Goal: Information Seeking & Learning: Find specific fact

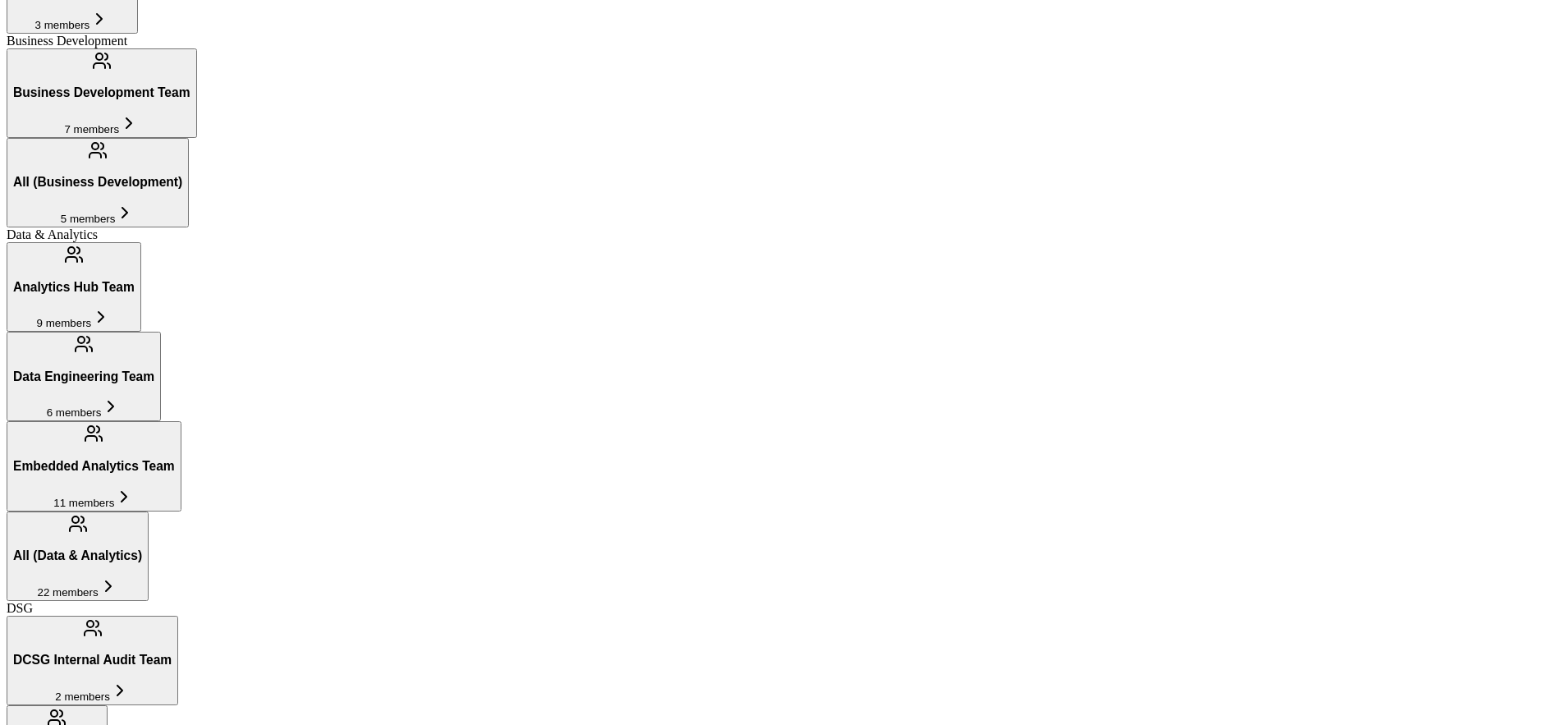
scroll to position [1361, 0]
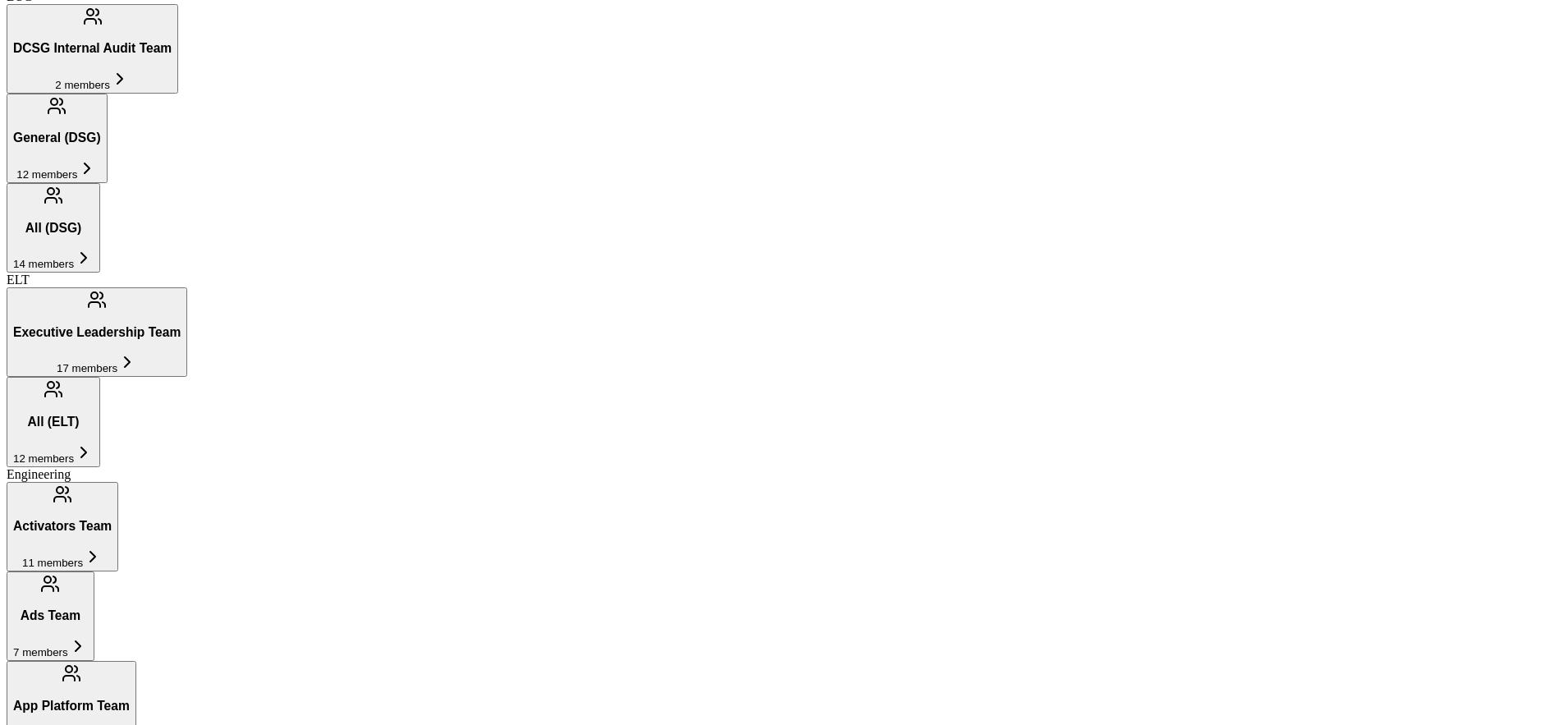
scroll to position [1361, 0]
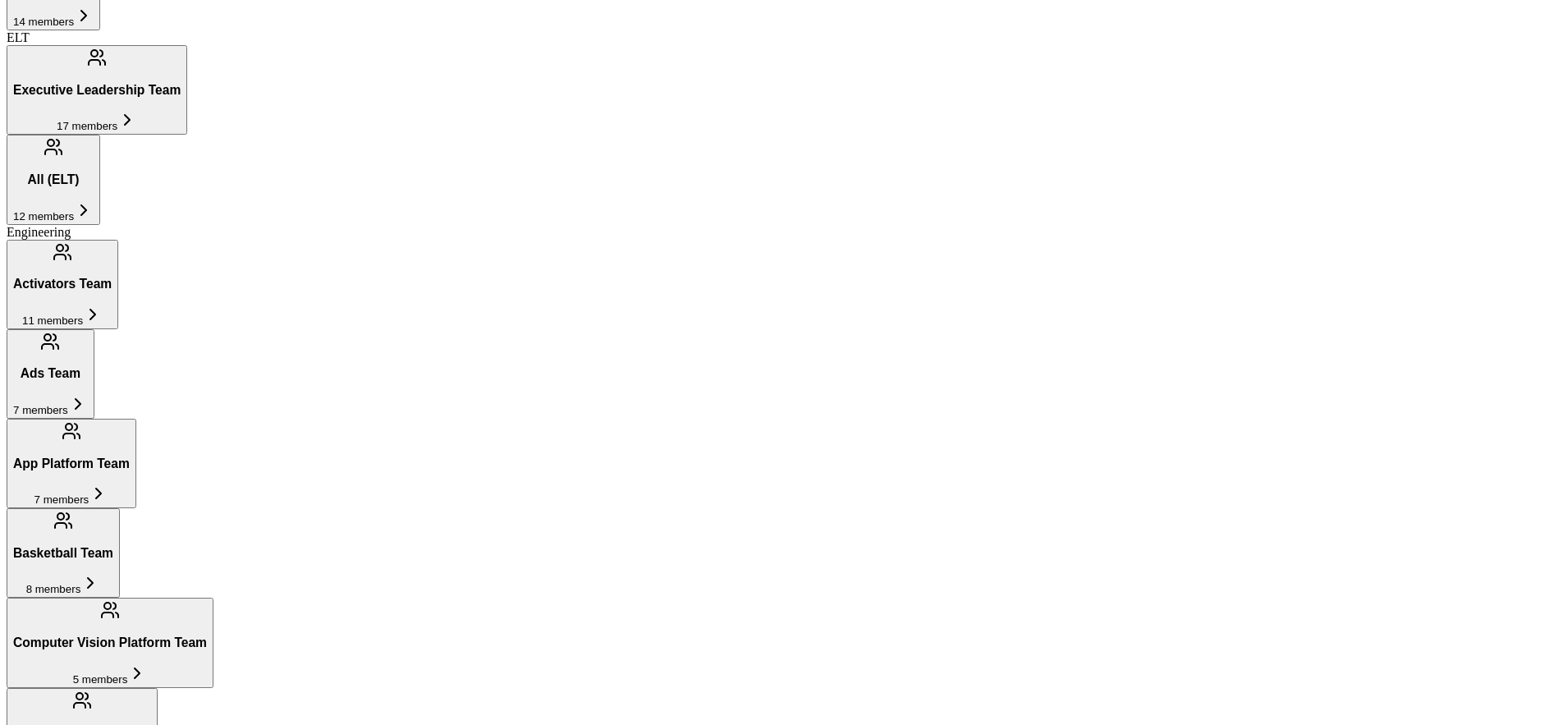
scroll to position [1338, 0]
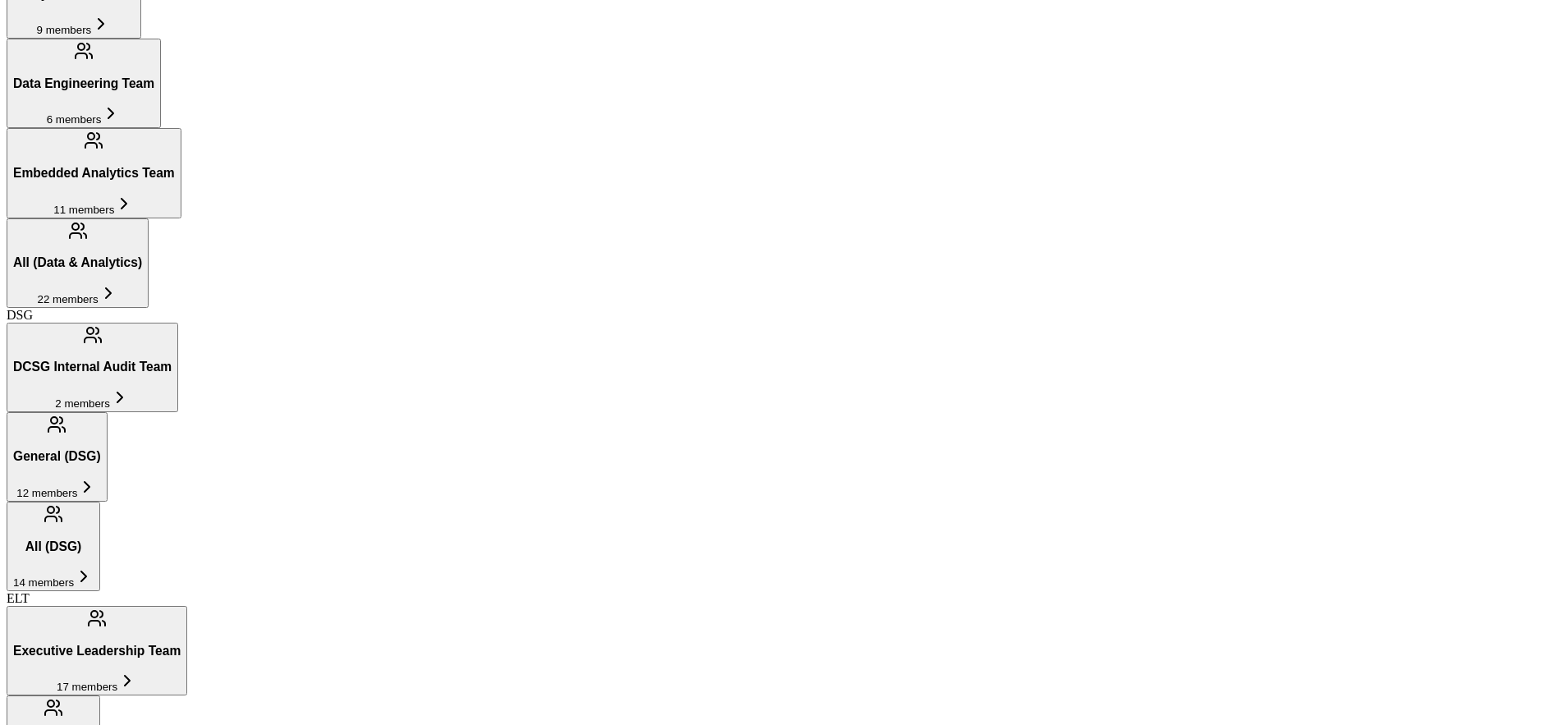
scroll to position [861, 0]
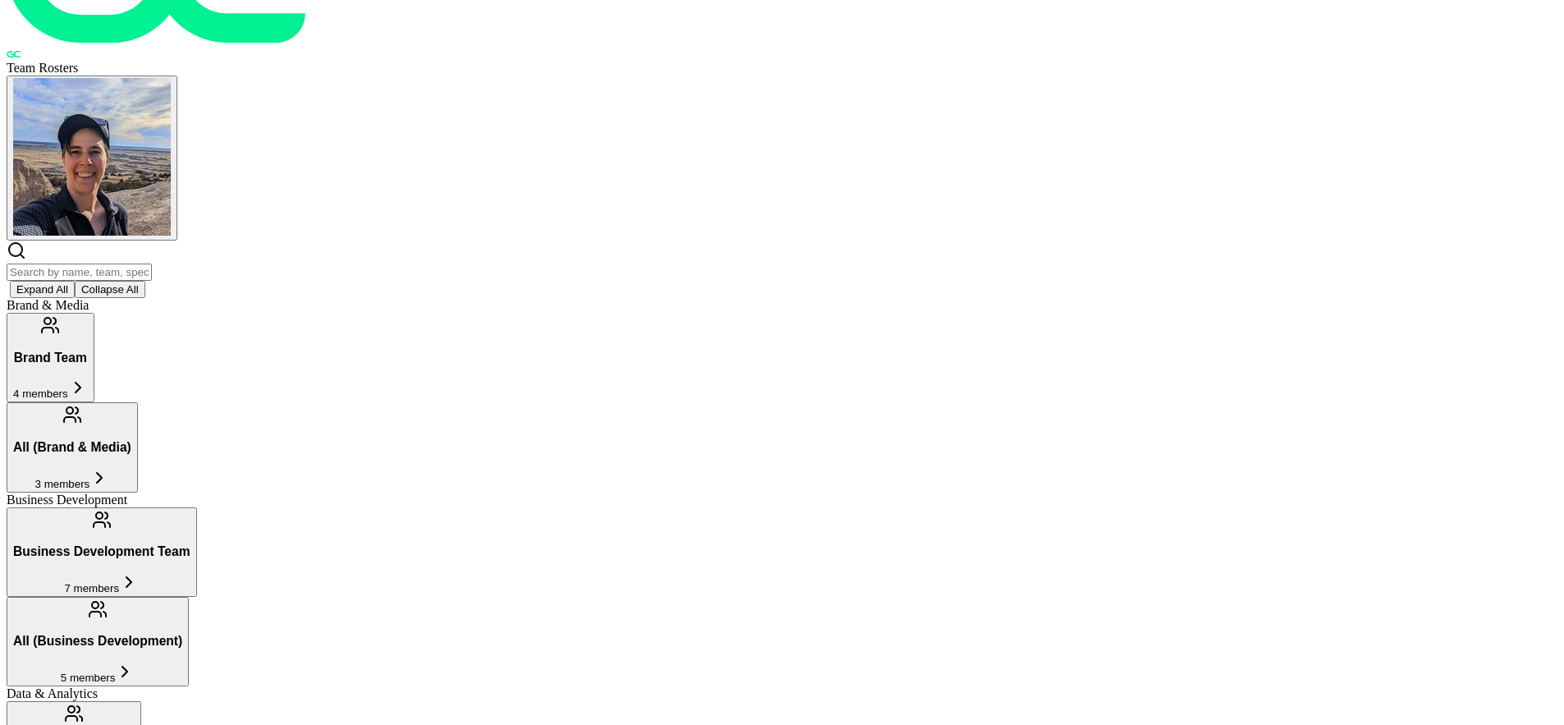
scroll to position [0, 0]
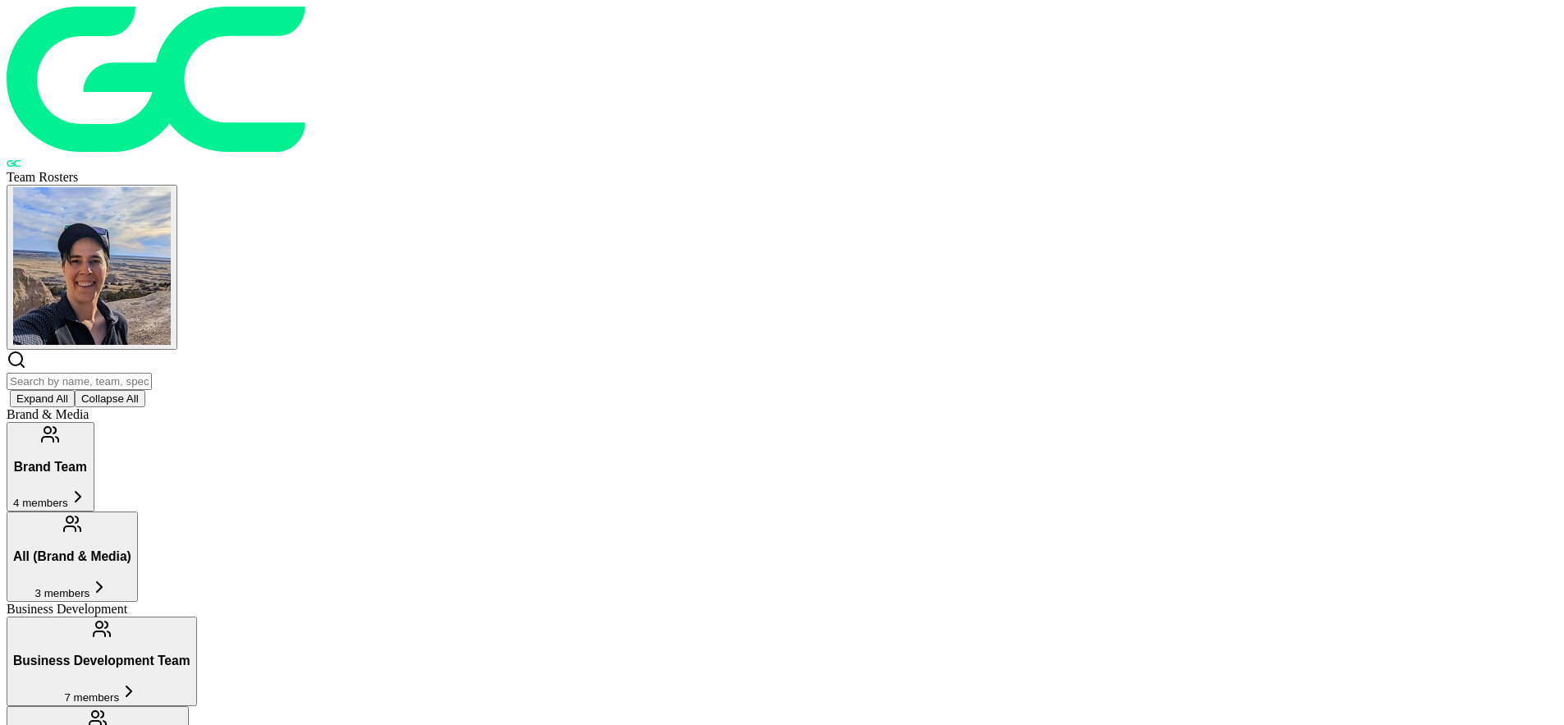
click at [119, 691] on span "7 members" at bounding box center [91, 697] width 55 height 12
click at [138, 512] on button "All (Brand & Media) 3 members" at bounding box center [72, 557] width 131 height 90
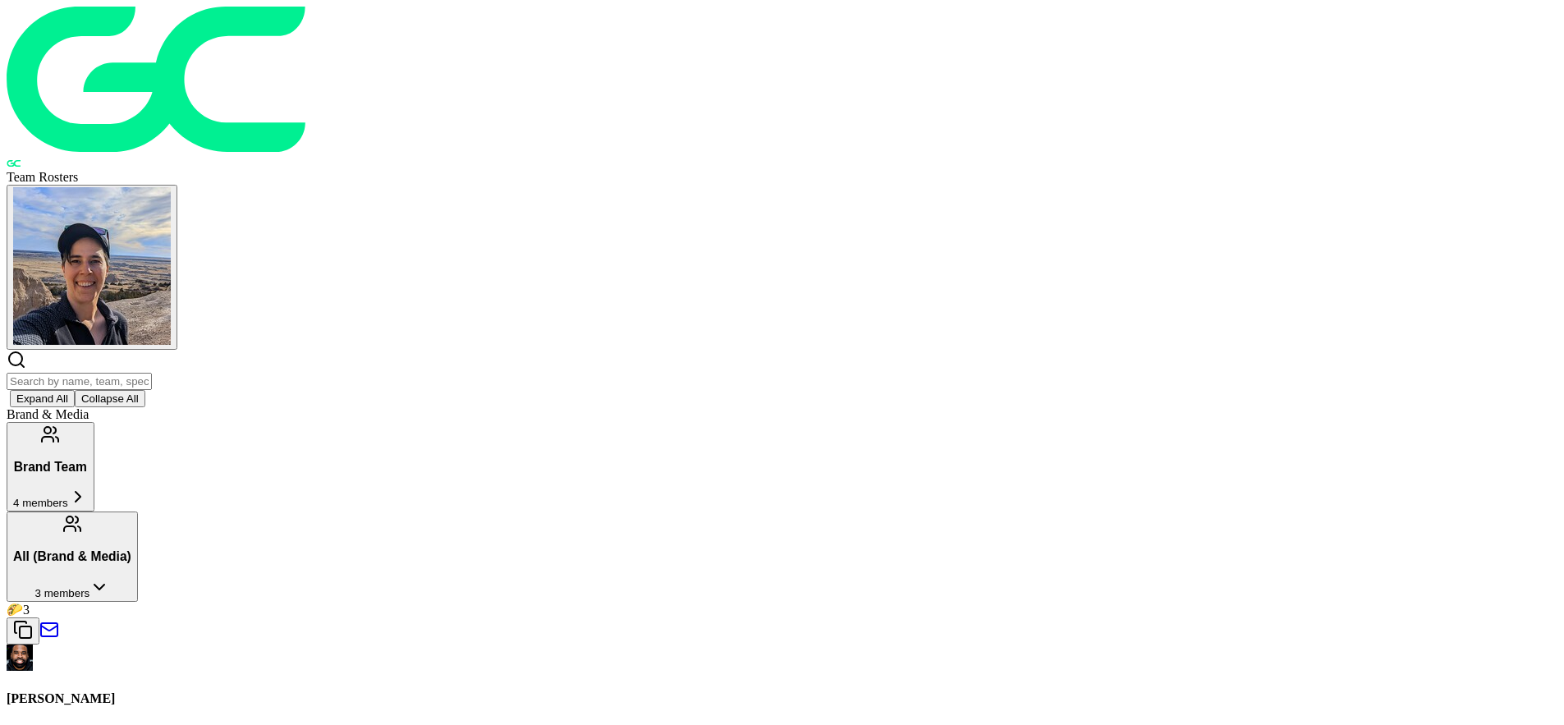
click at [68, 497] on span "4 members" at bounding box center [40, 503] width 55 height 12
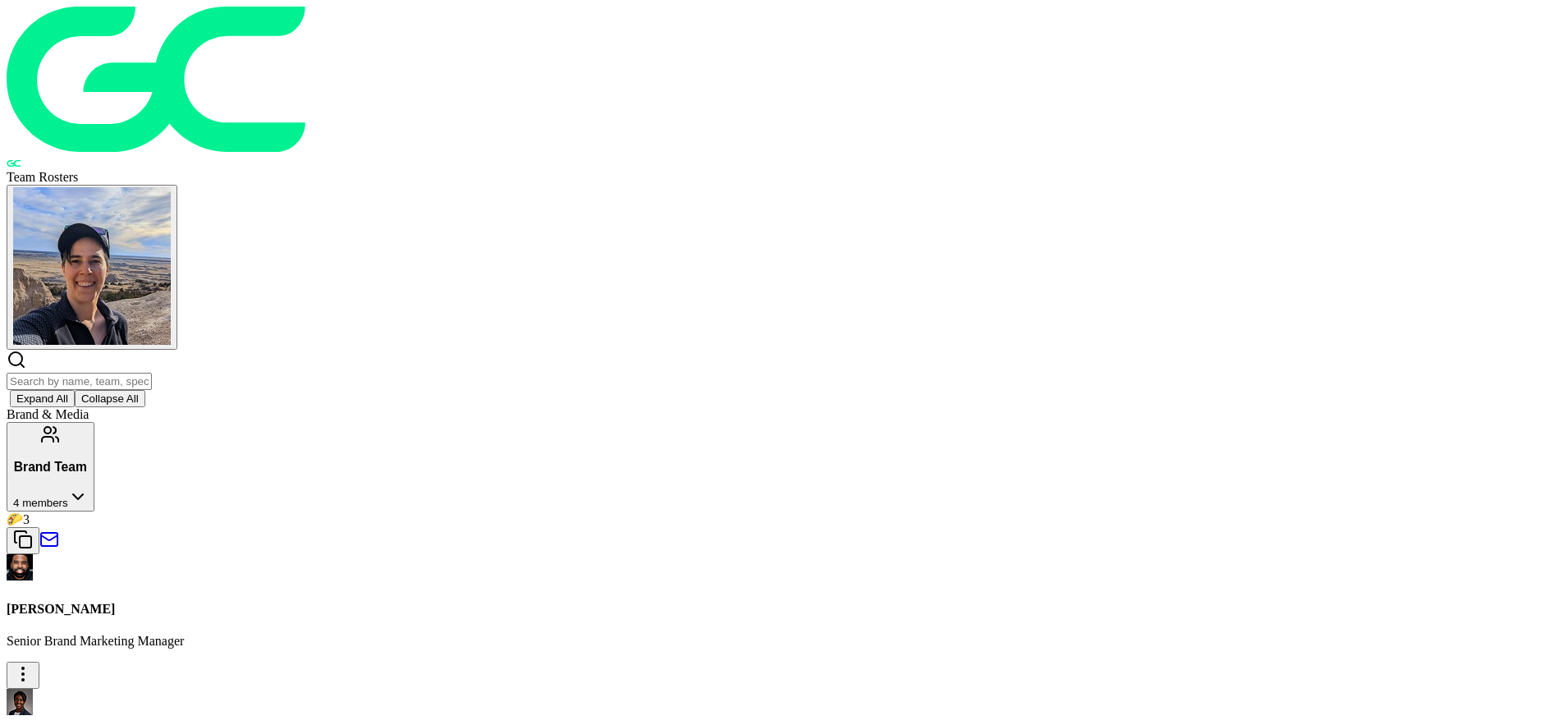
click at [68, 497] on span "4 members" at bounding box center [40, 503] width 55 height 12
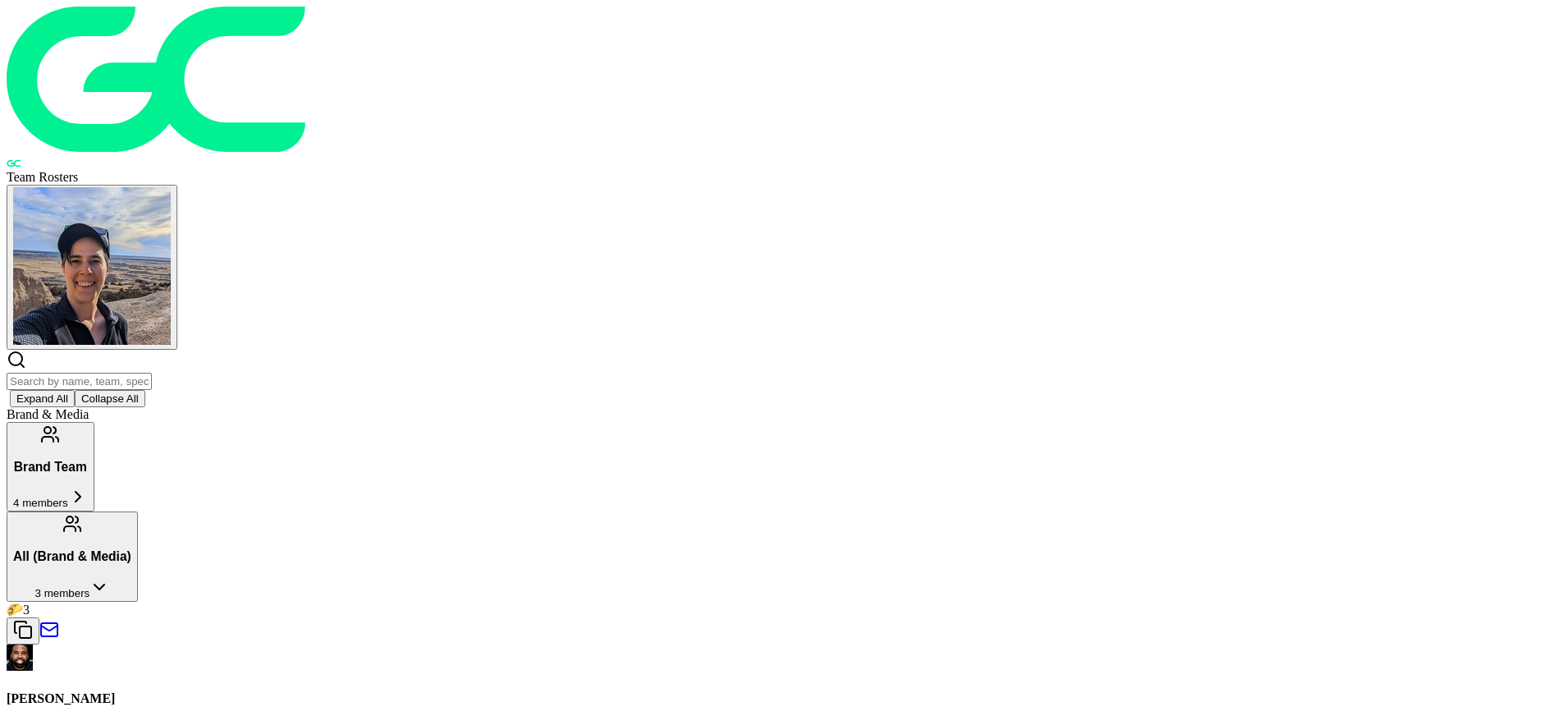
click at [68, 497] on span "4 members" at bounding box center [40, 503] width 55 height 12
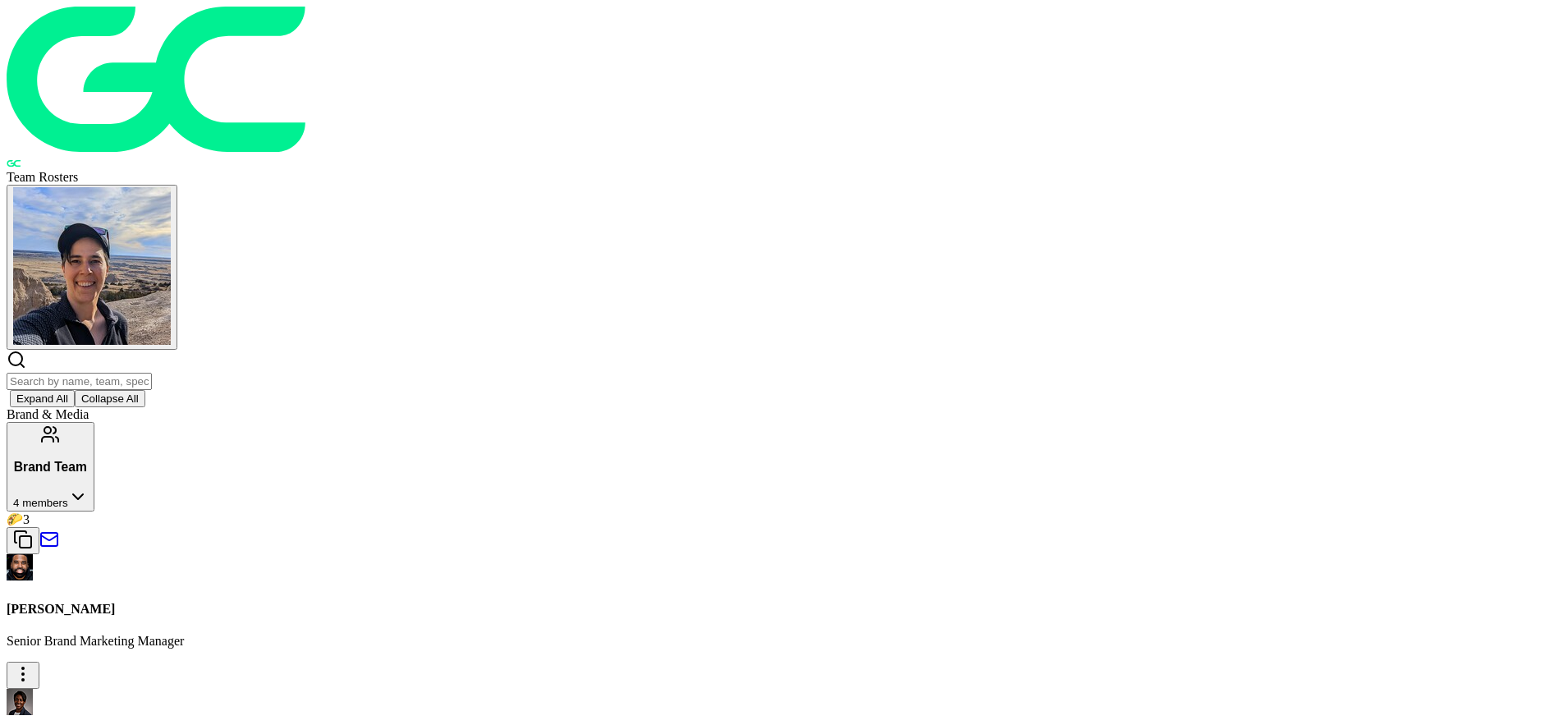
click at [68, 497] on span "4 members" at bounding box center [40, 503] width 55 height 12
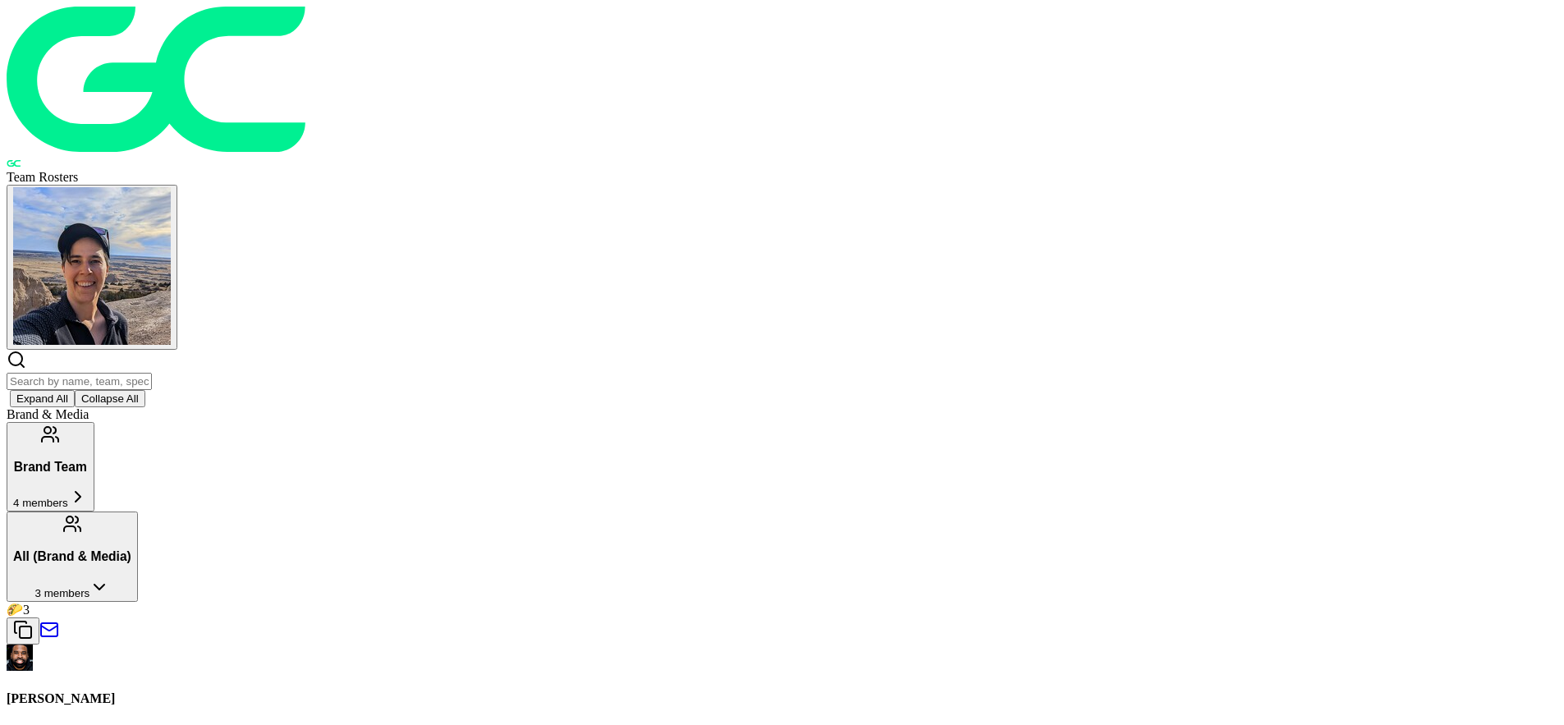
click at [90, 587] on span "3 members" at bounding box center [62, 593] width 55 height 12
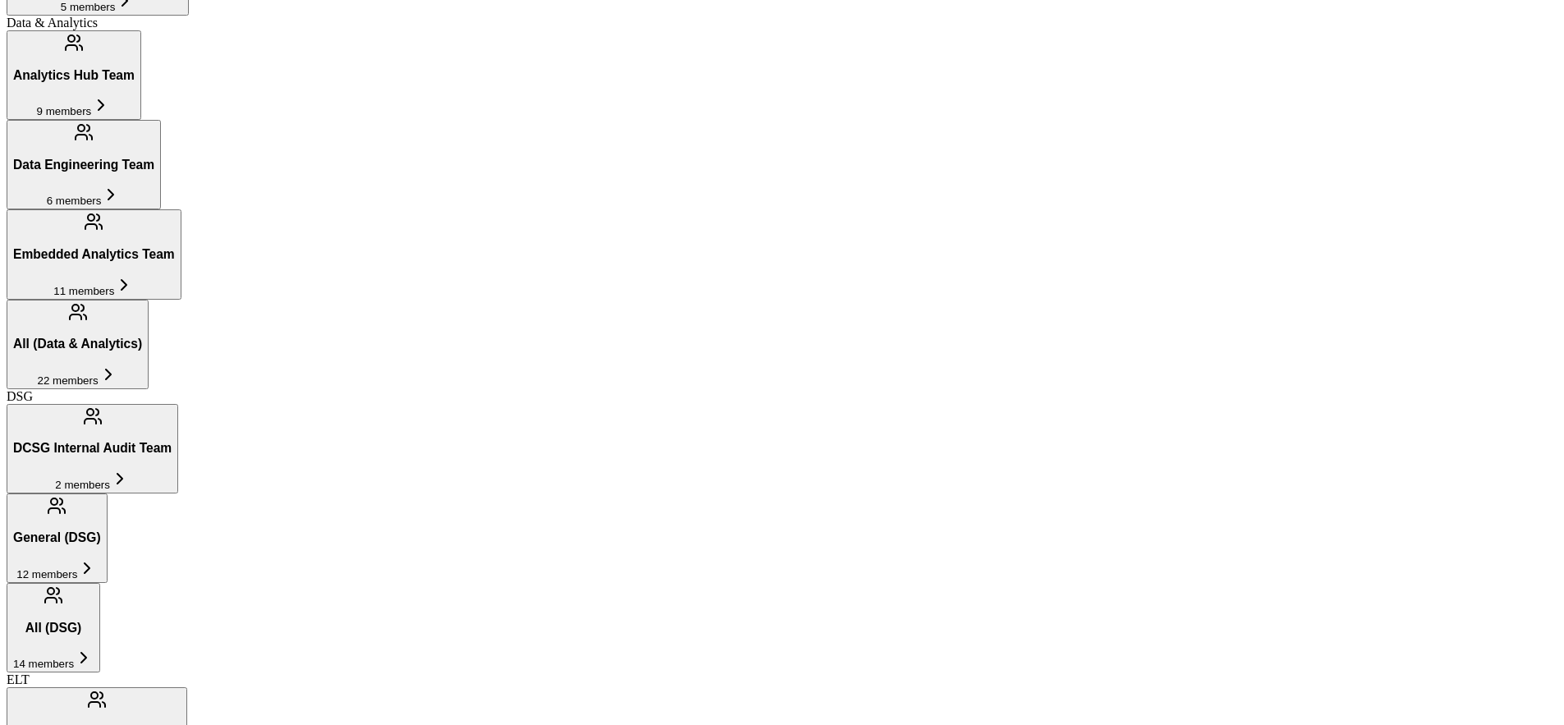
scroll to position [845, 0]
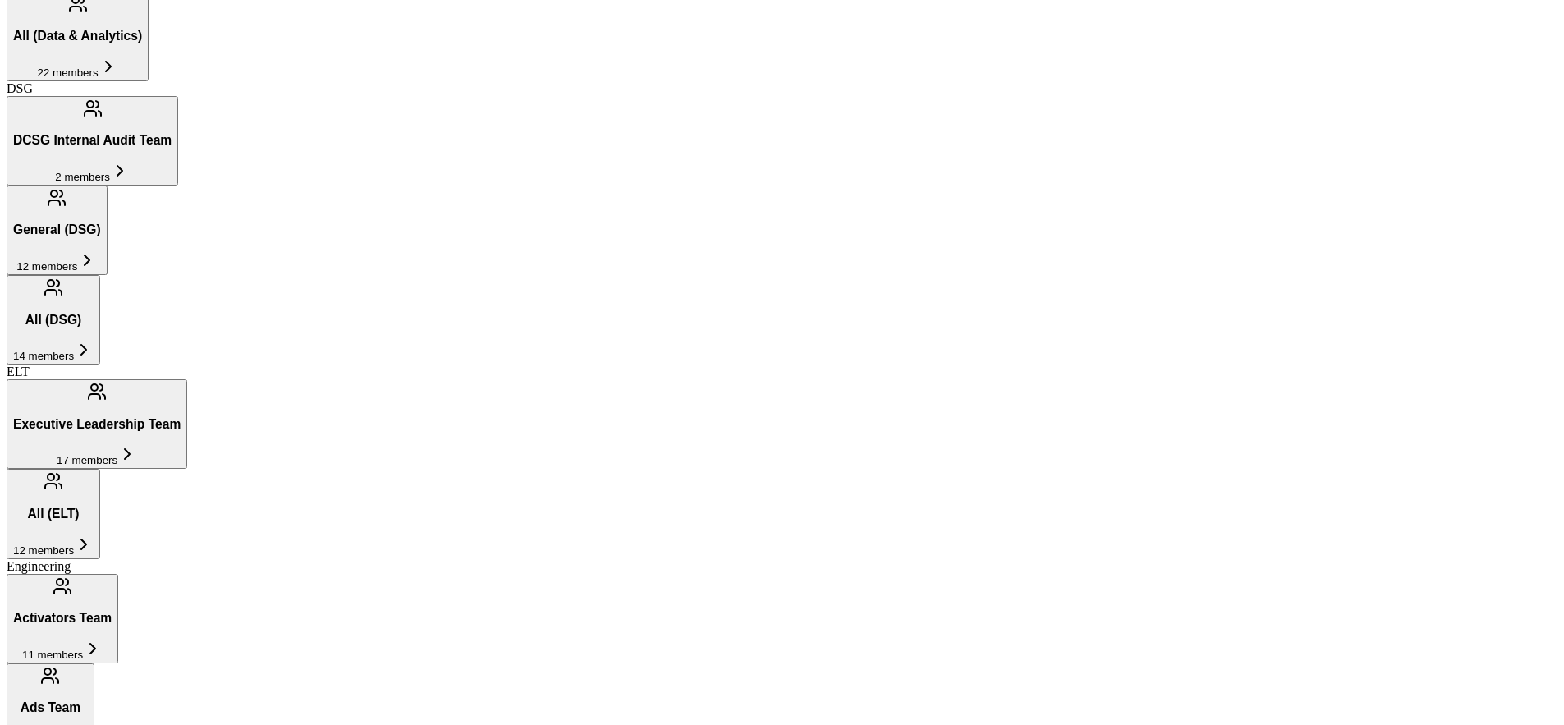
scroll to position [1108, 0]
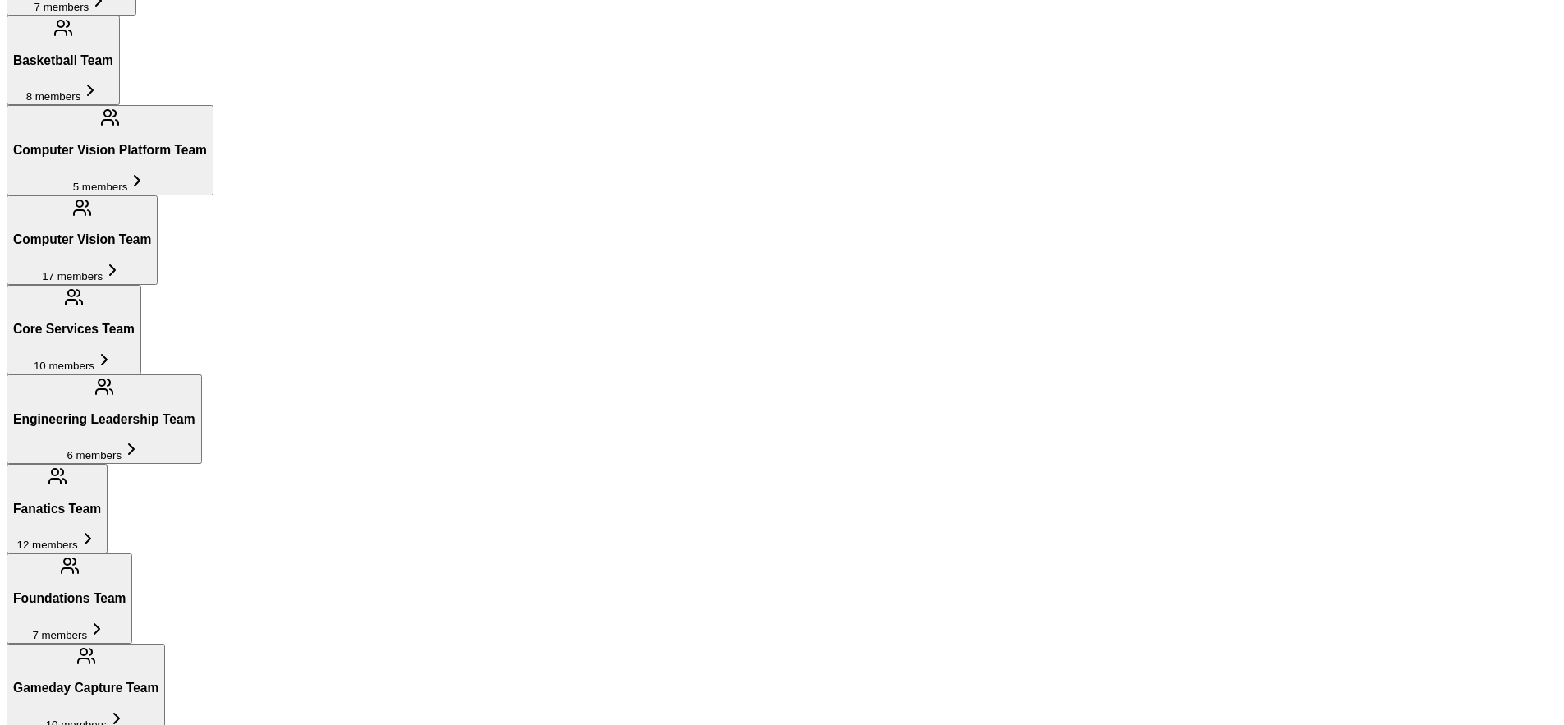
scroll to position [1906, 0]
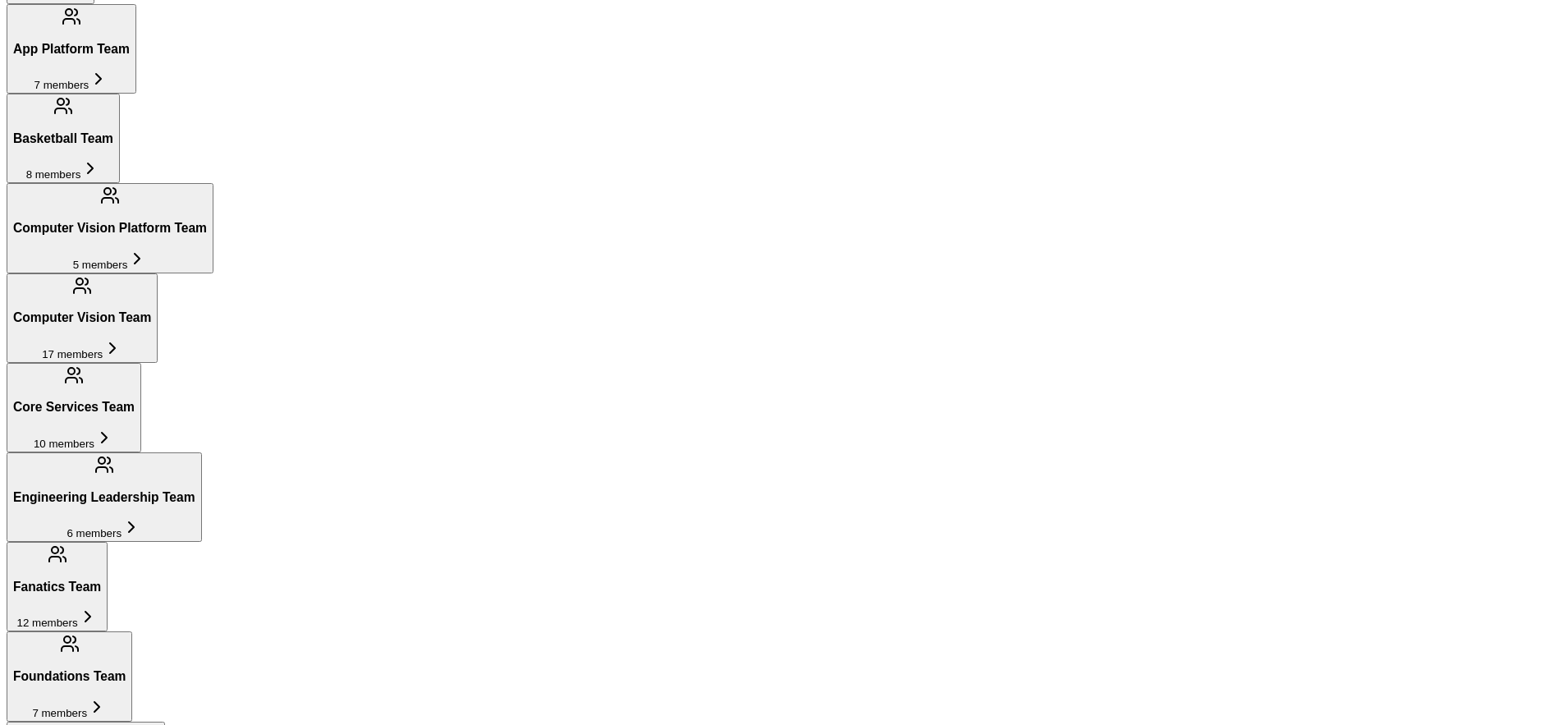
scroll to position [1844, 0]
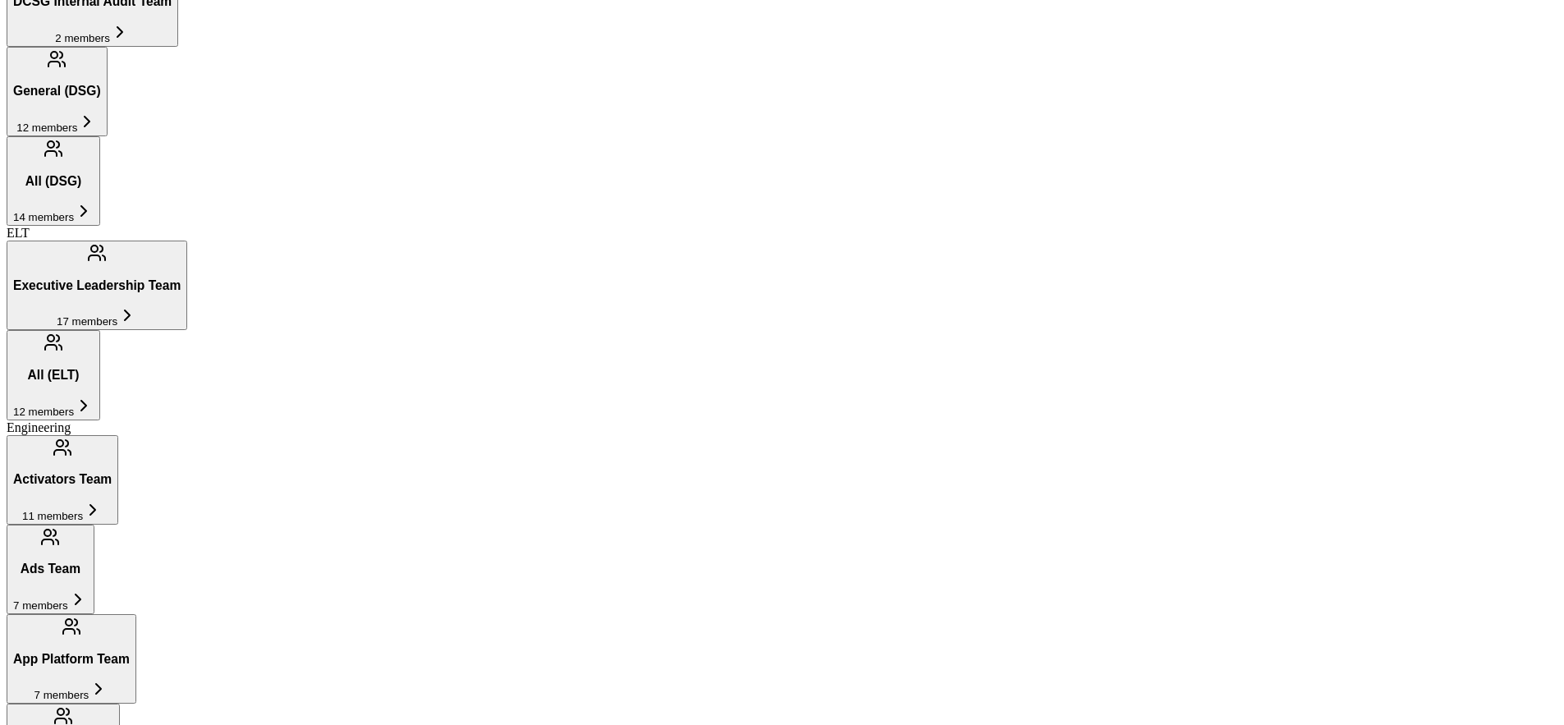
scroll to position [1119, 0]
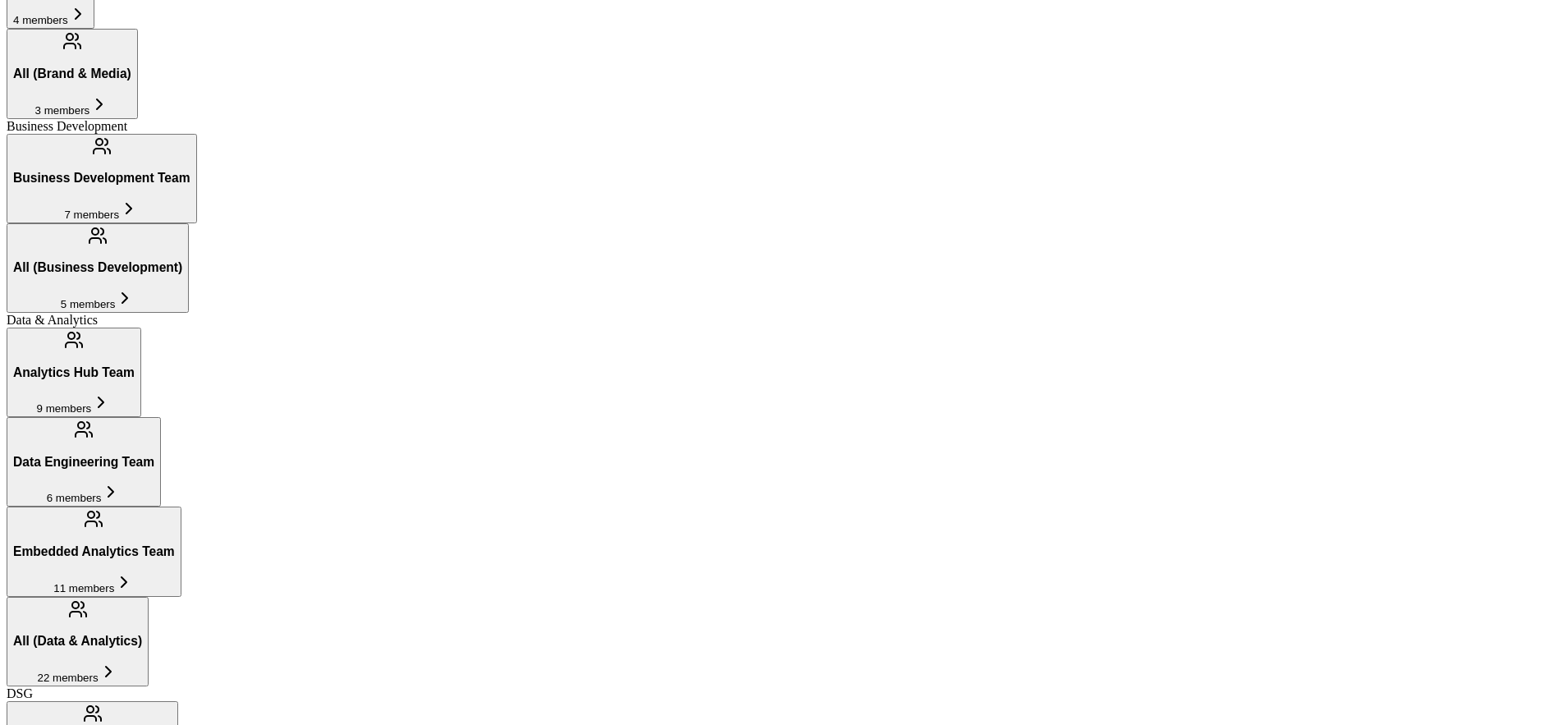
scroll to position [480, 0]
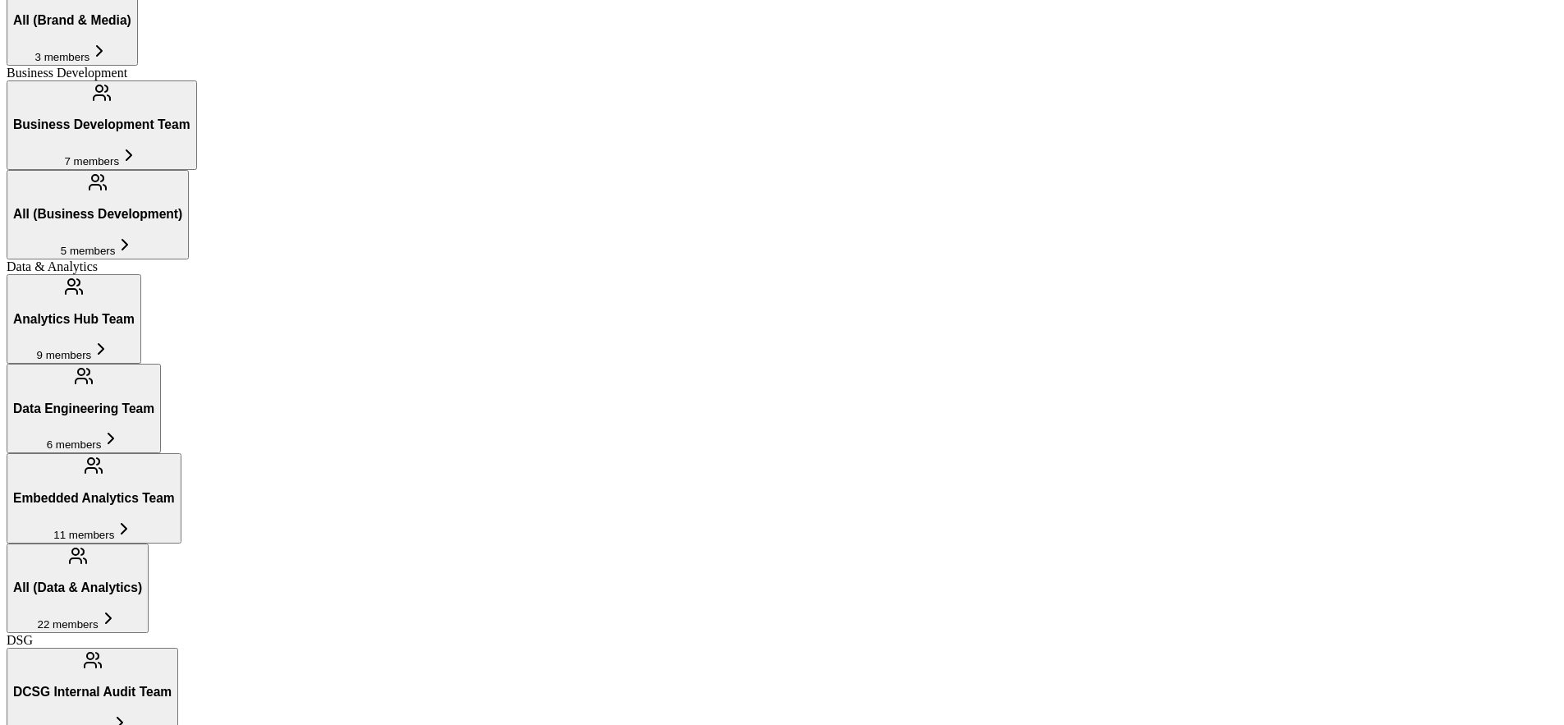
scroll to position [537, 0]
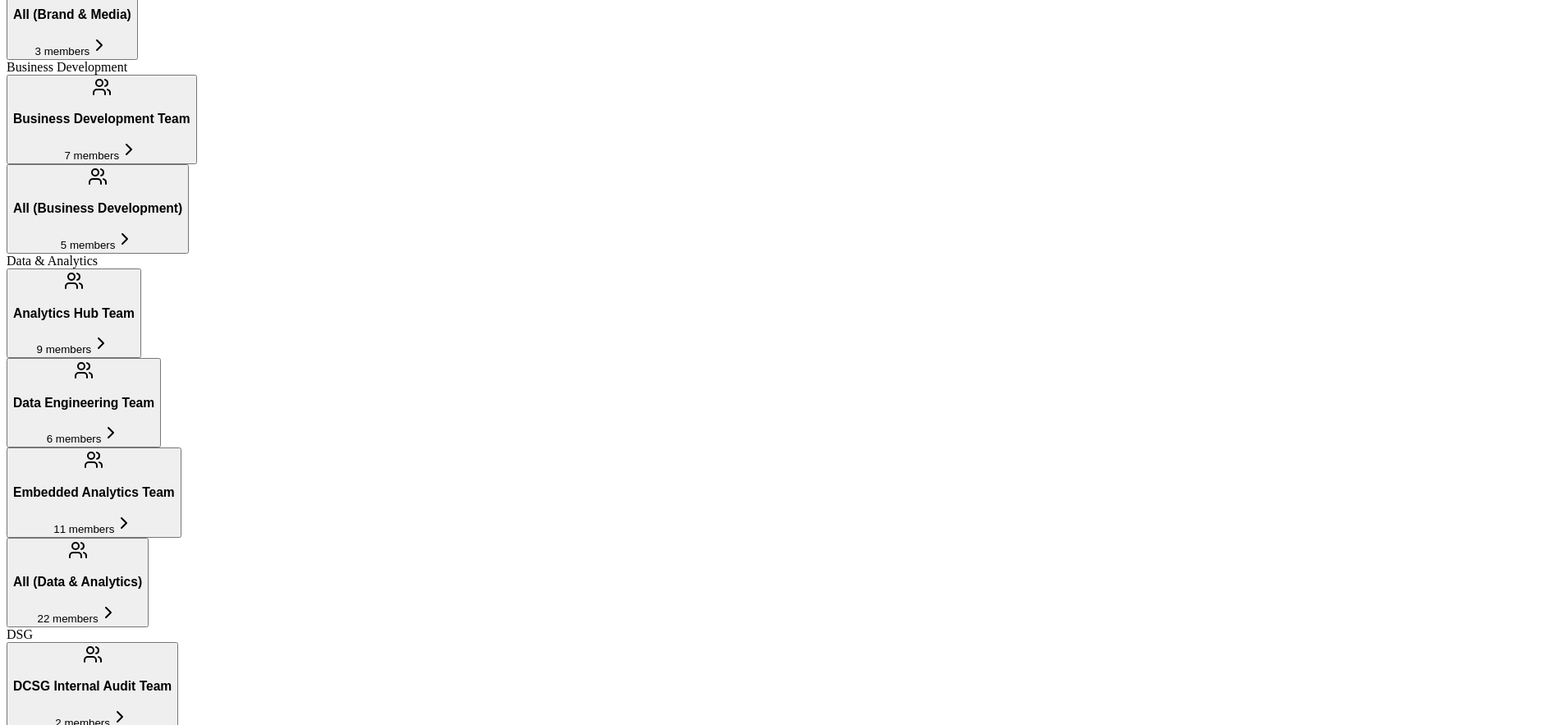
scroll to position [363, 0]
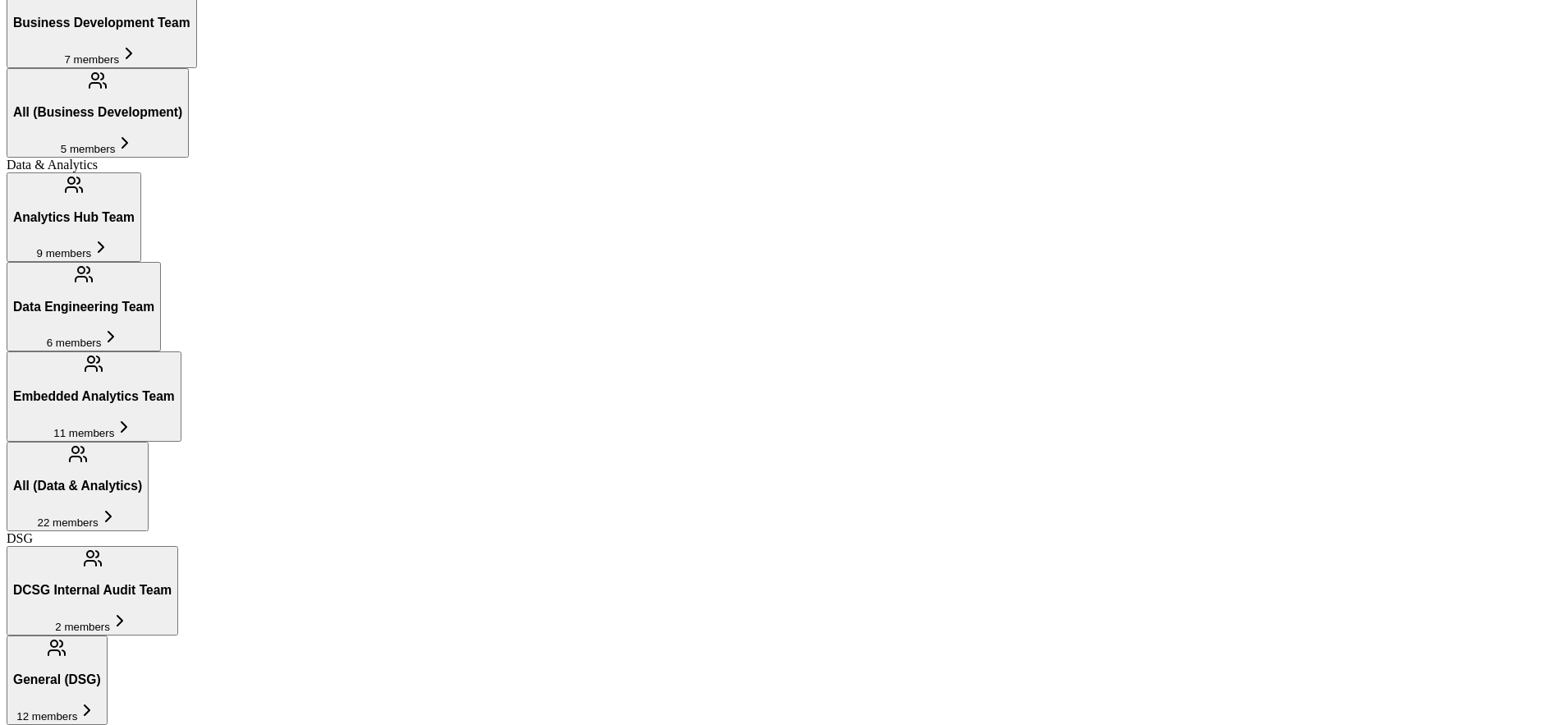
scroll to position [635, 0]
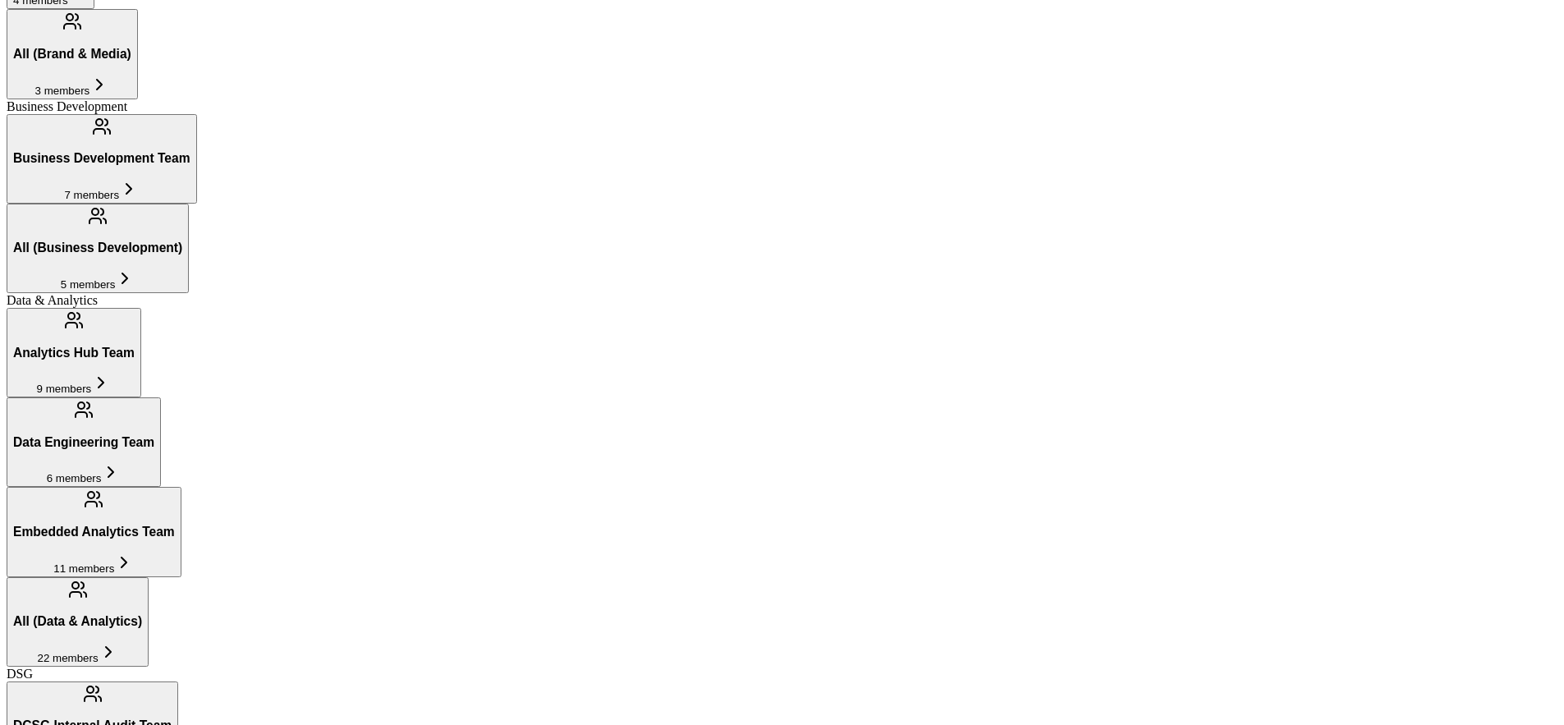
scroll to position [499, 0]
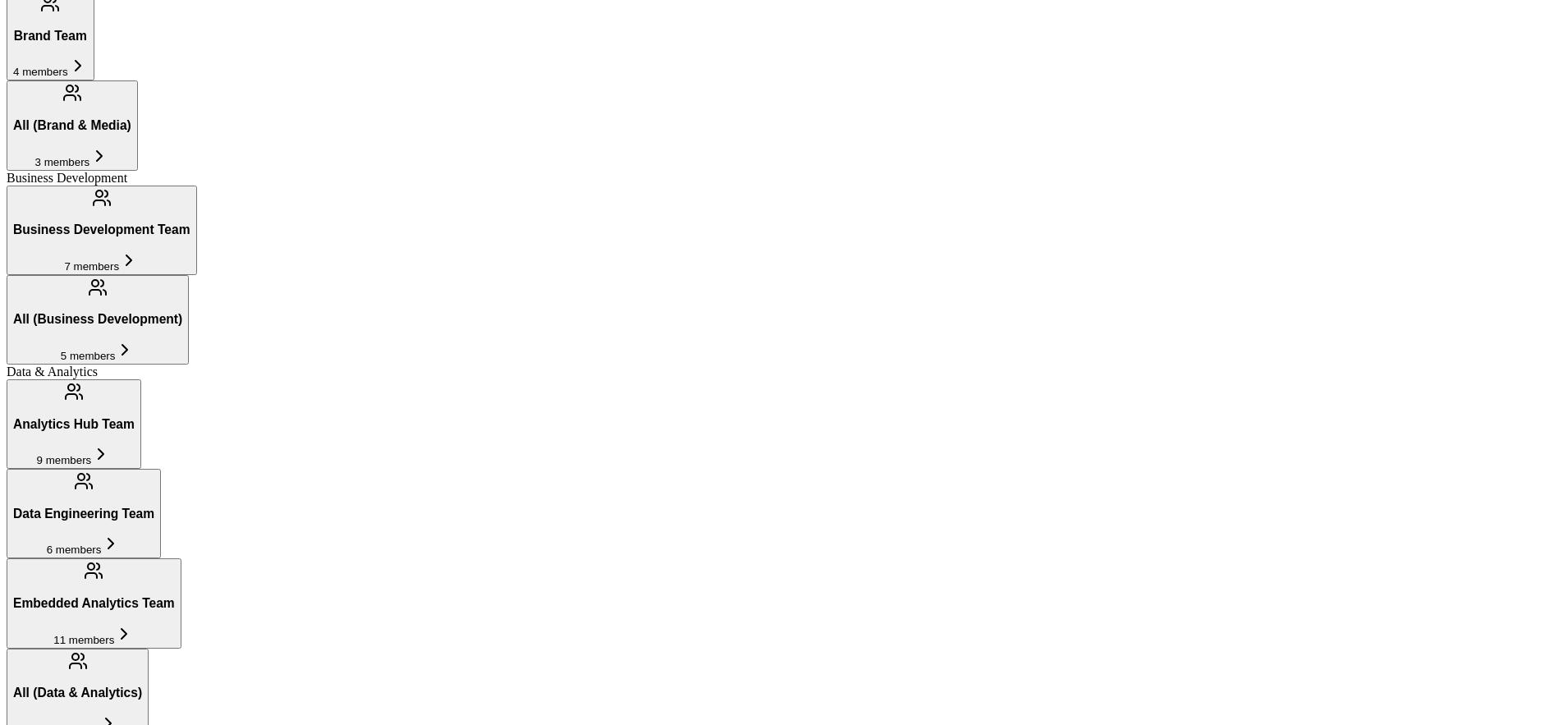
scroll to position [351, 0]
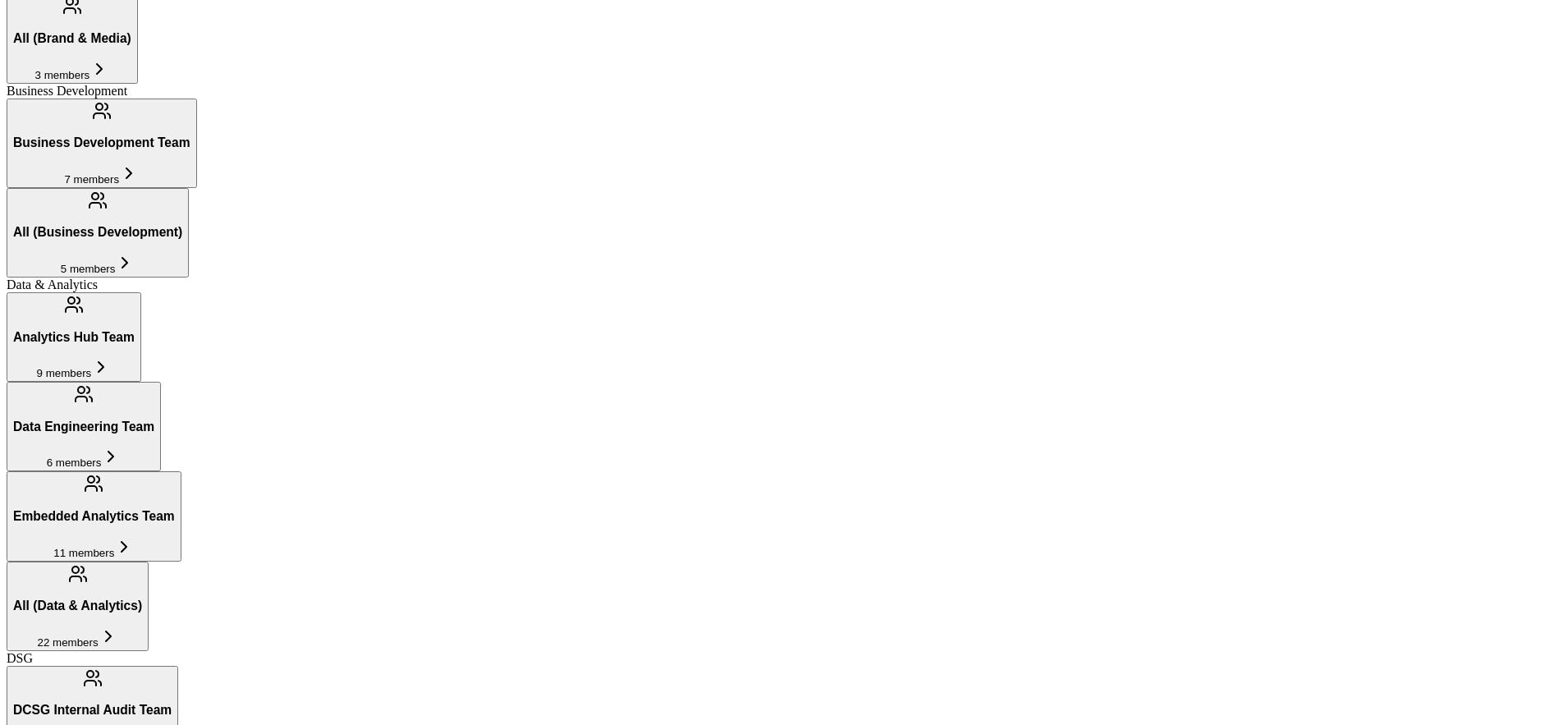
scroll to position [342, 0]
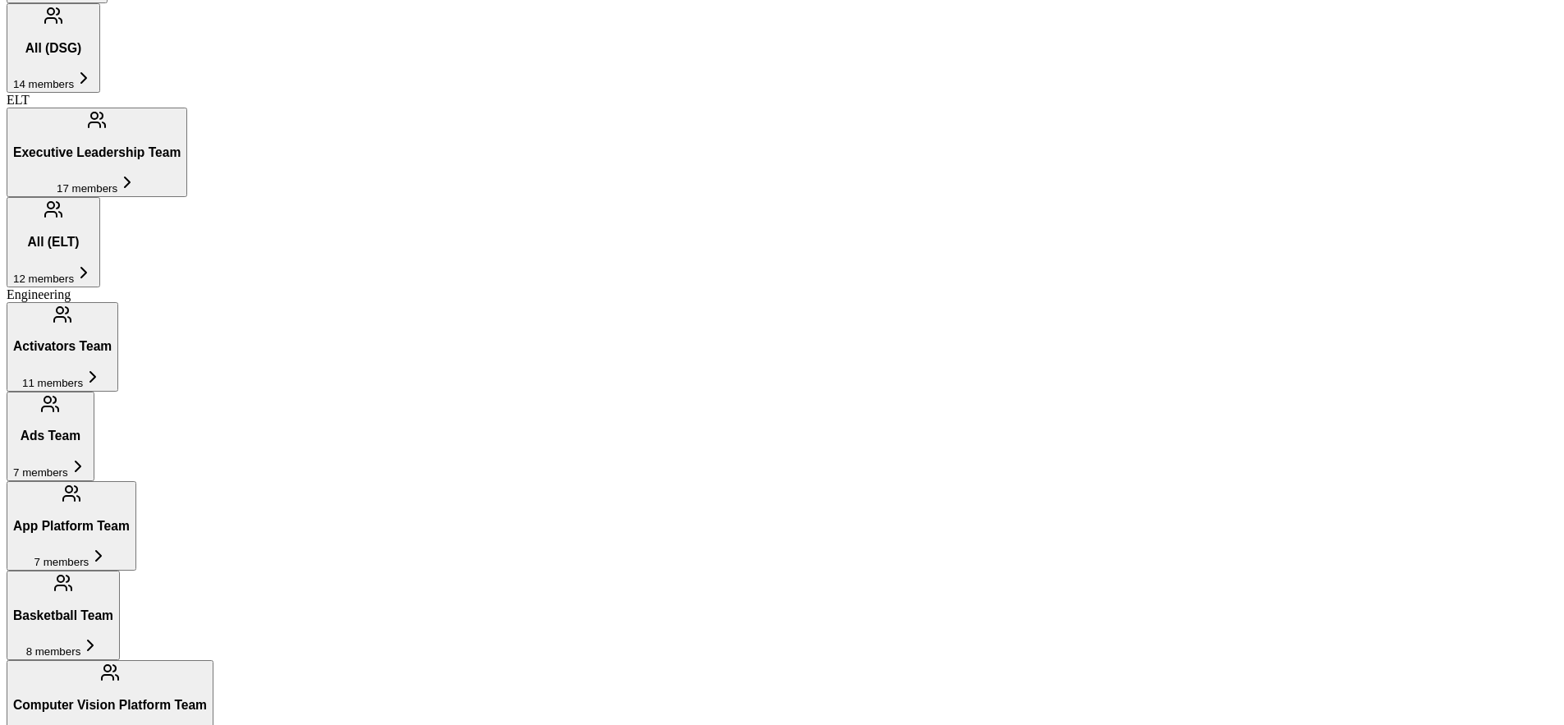
scroll to position [1361, 0]
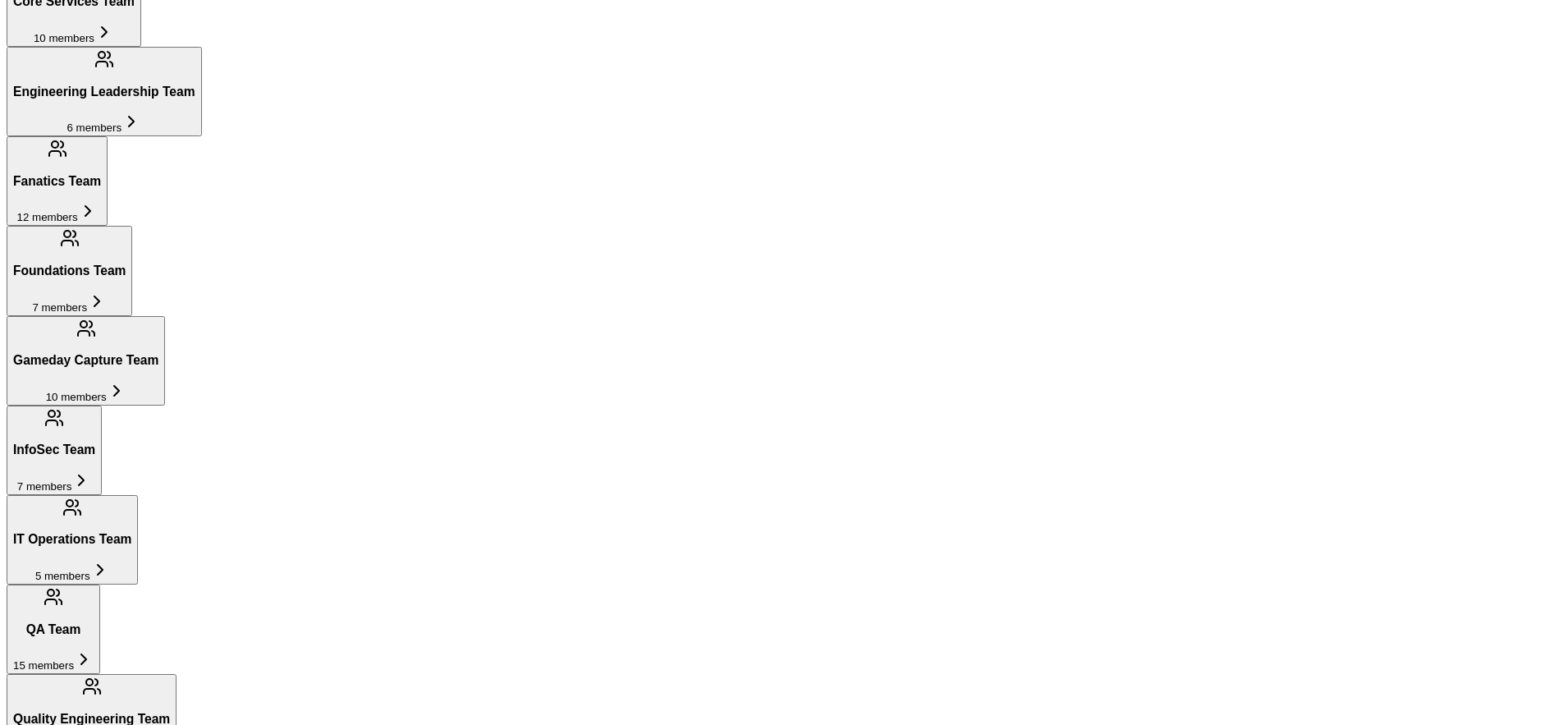
scroll to position [2270, 0]
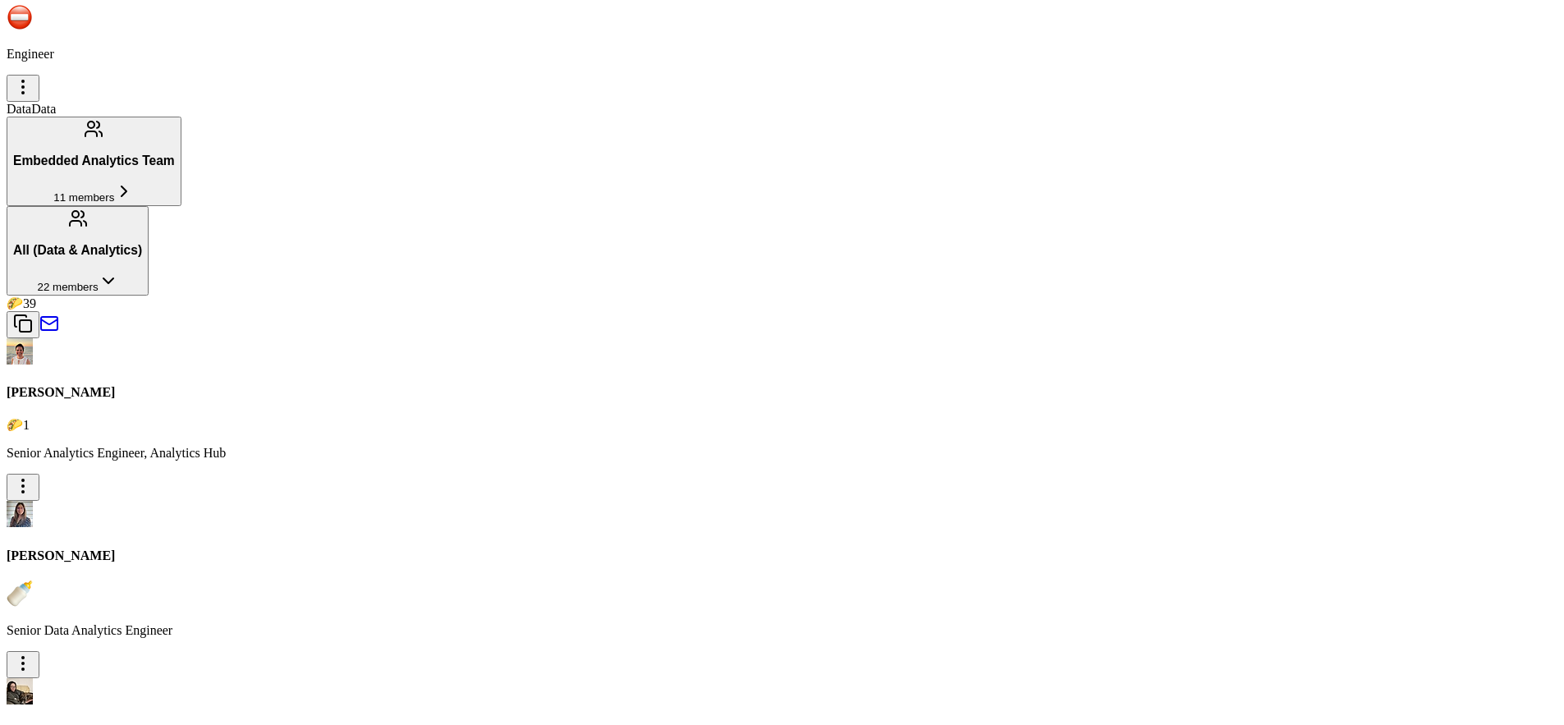
scroll to position [17827, 0]
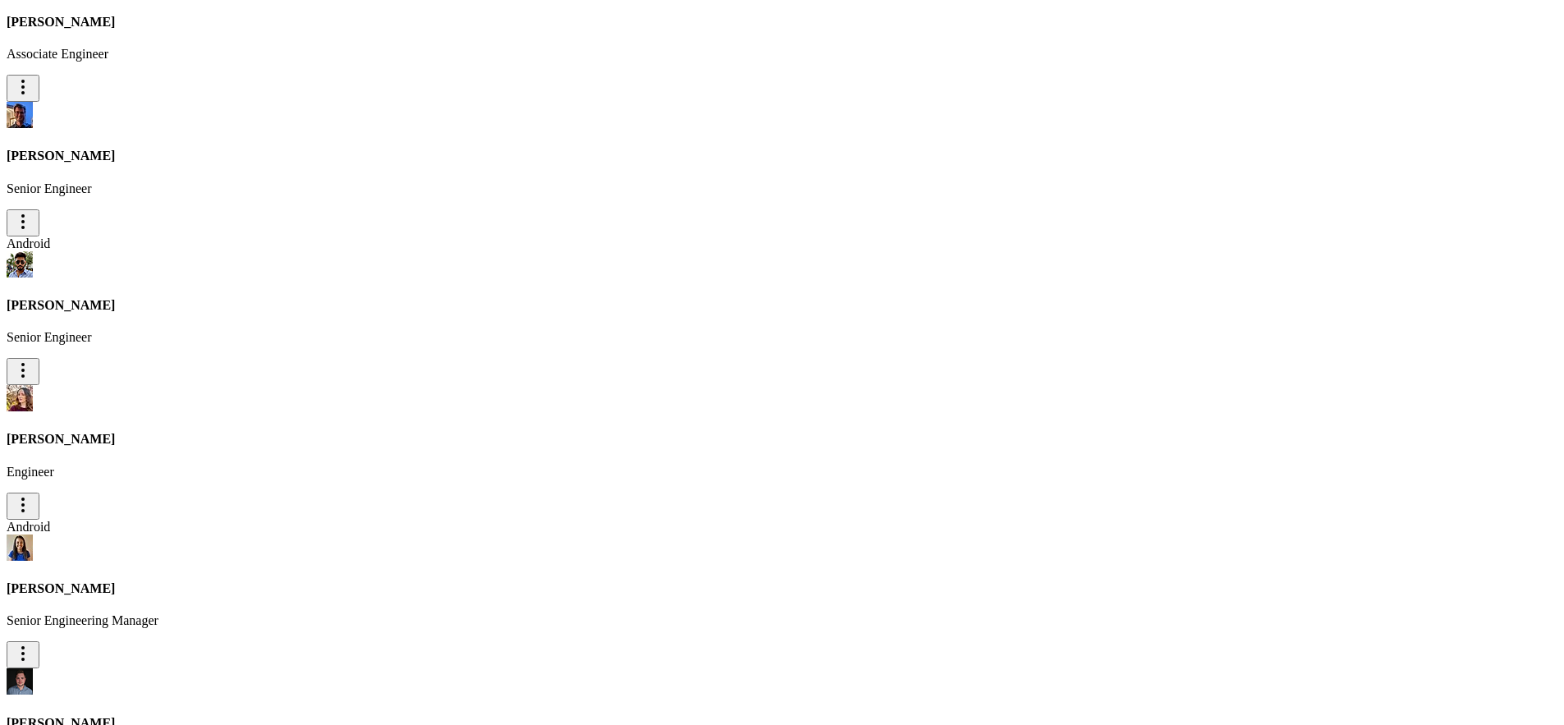
scroll to position [13323, 0]
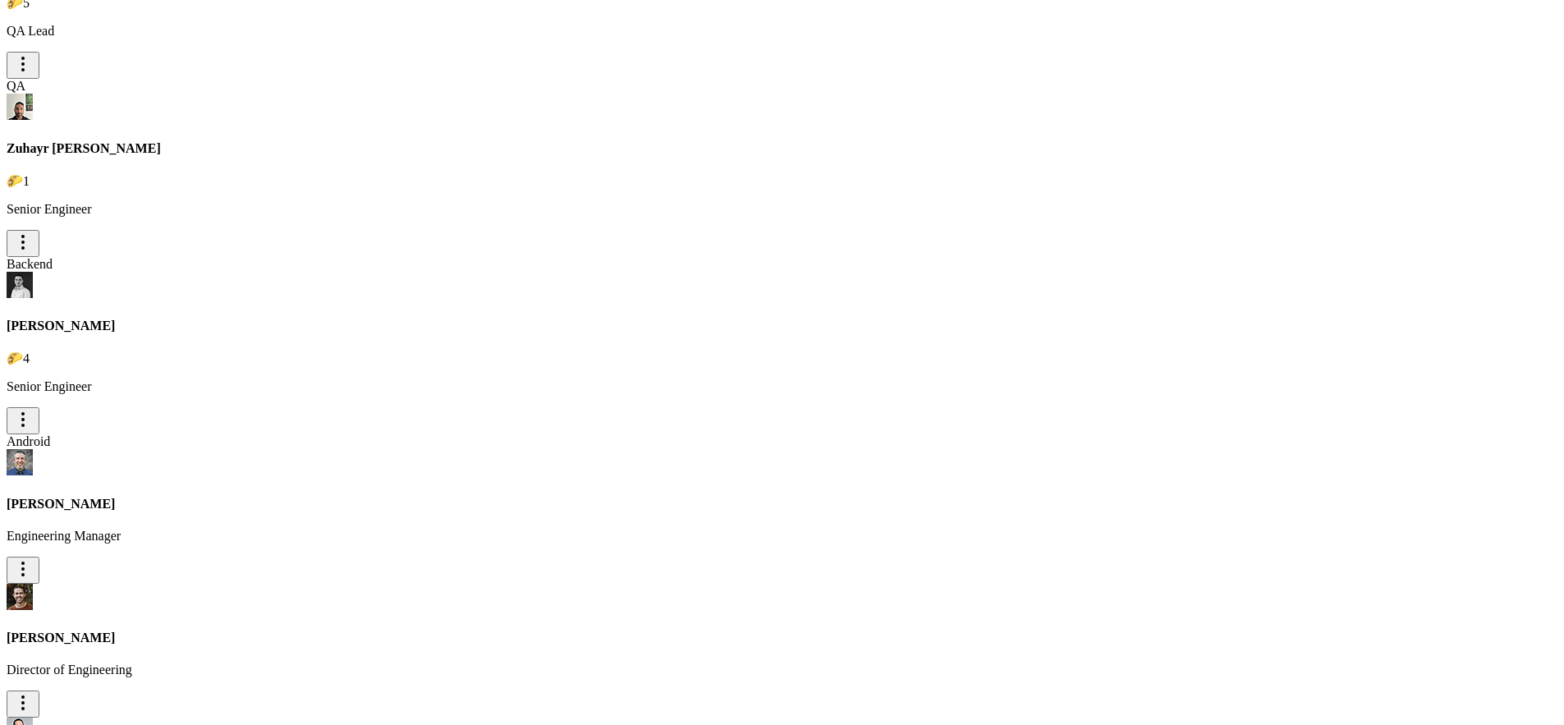
type input "[PERSON_NAME]"
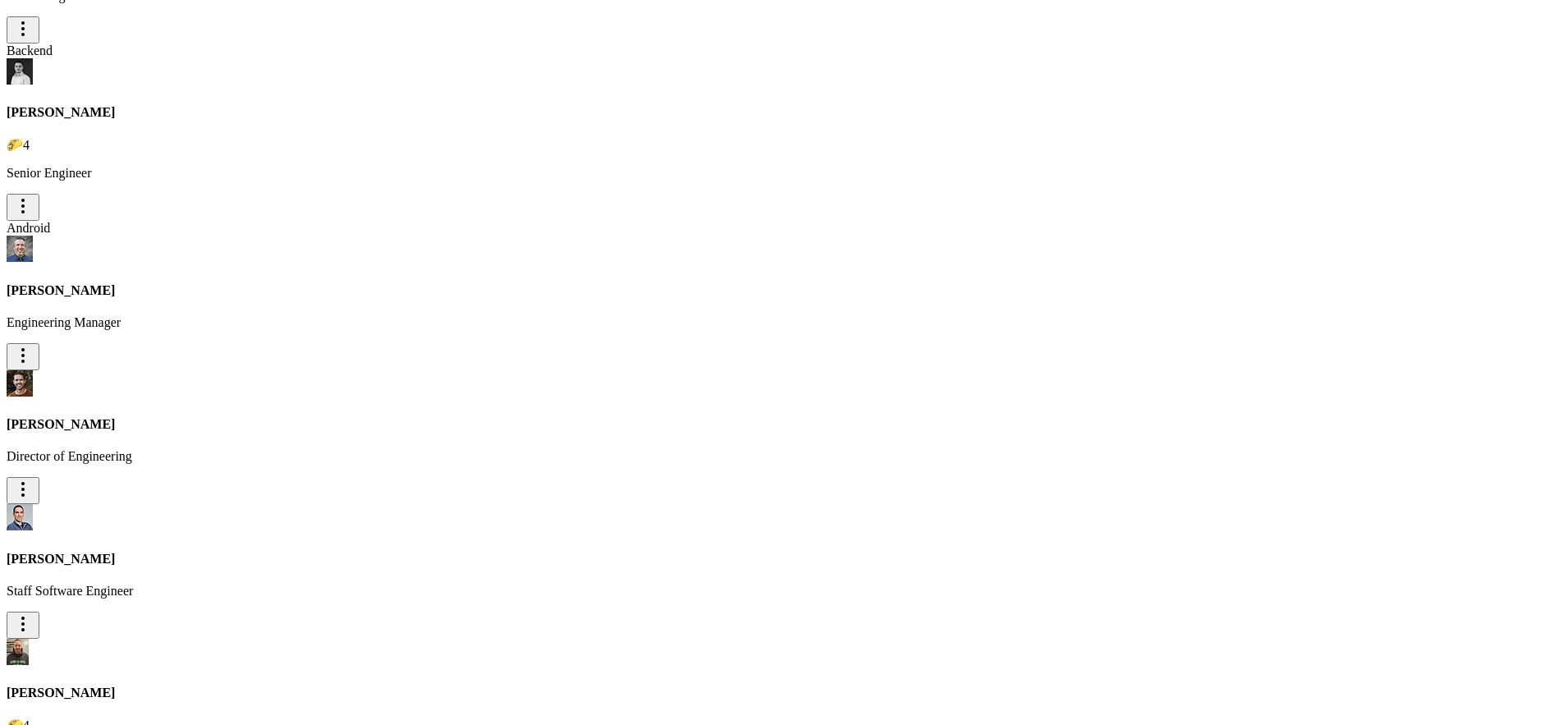
drag, startPoint x: 661, startPoint y: 168, endPoint x: 670, endPoint y: 122, distance: 46.9
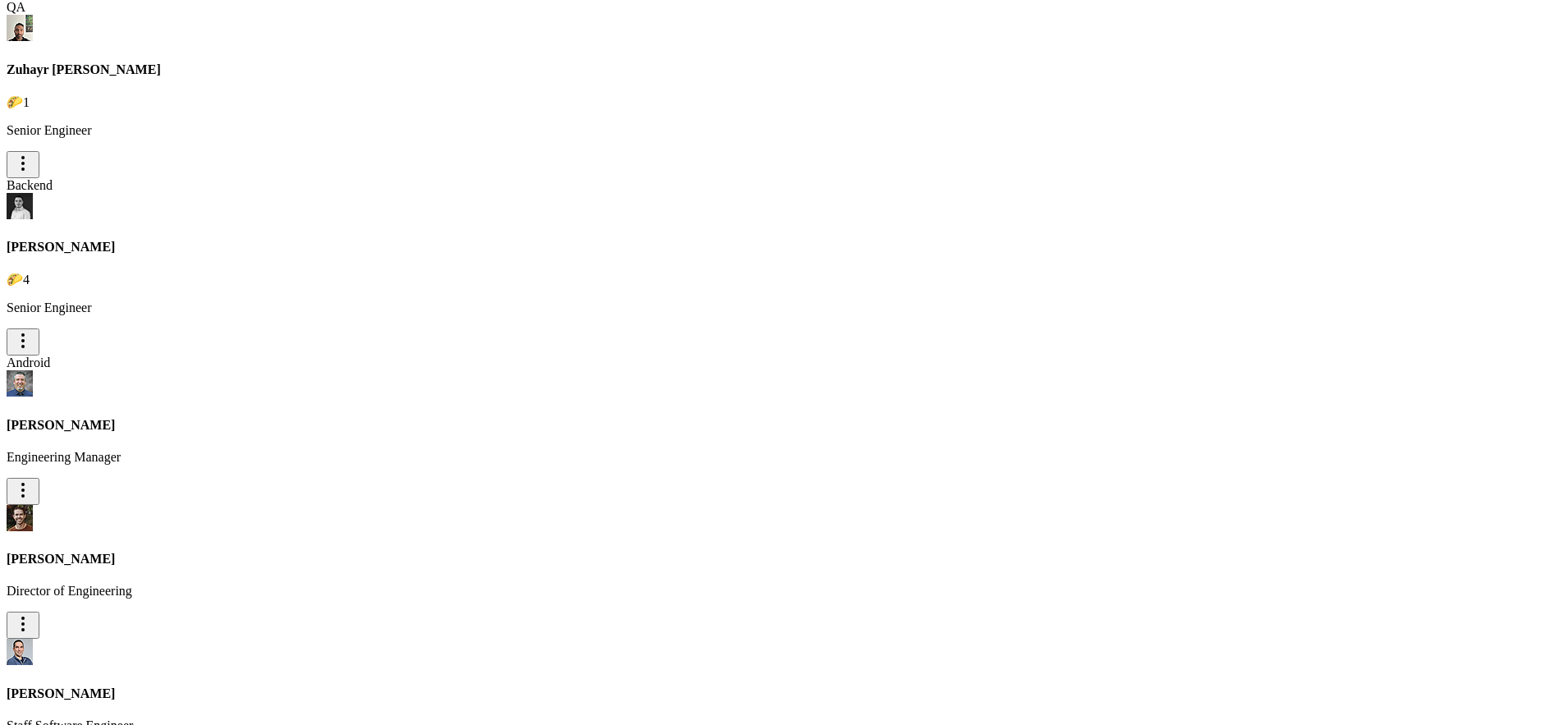
scroll to position [13393, 0]
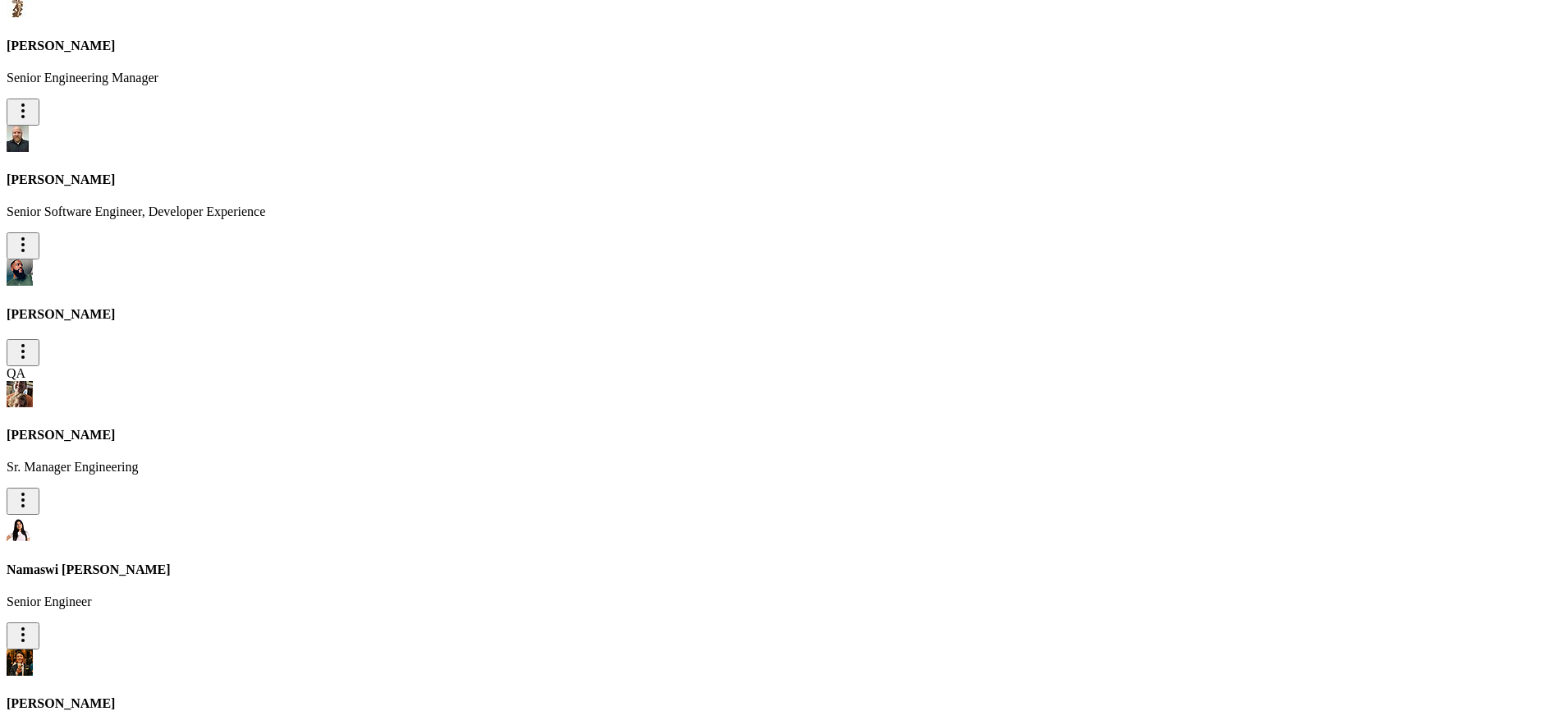
scroll to position [10808, 0]
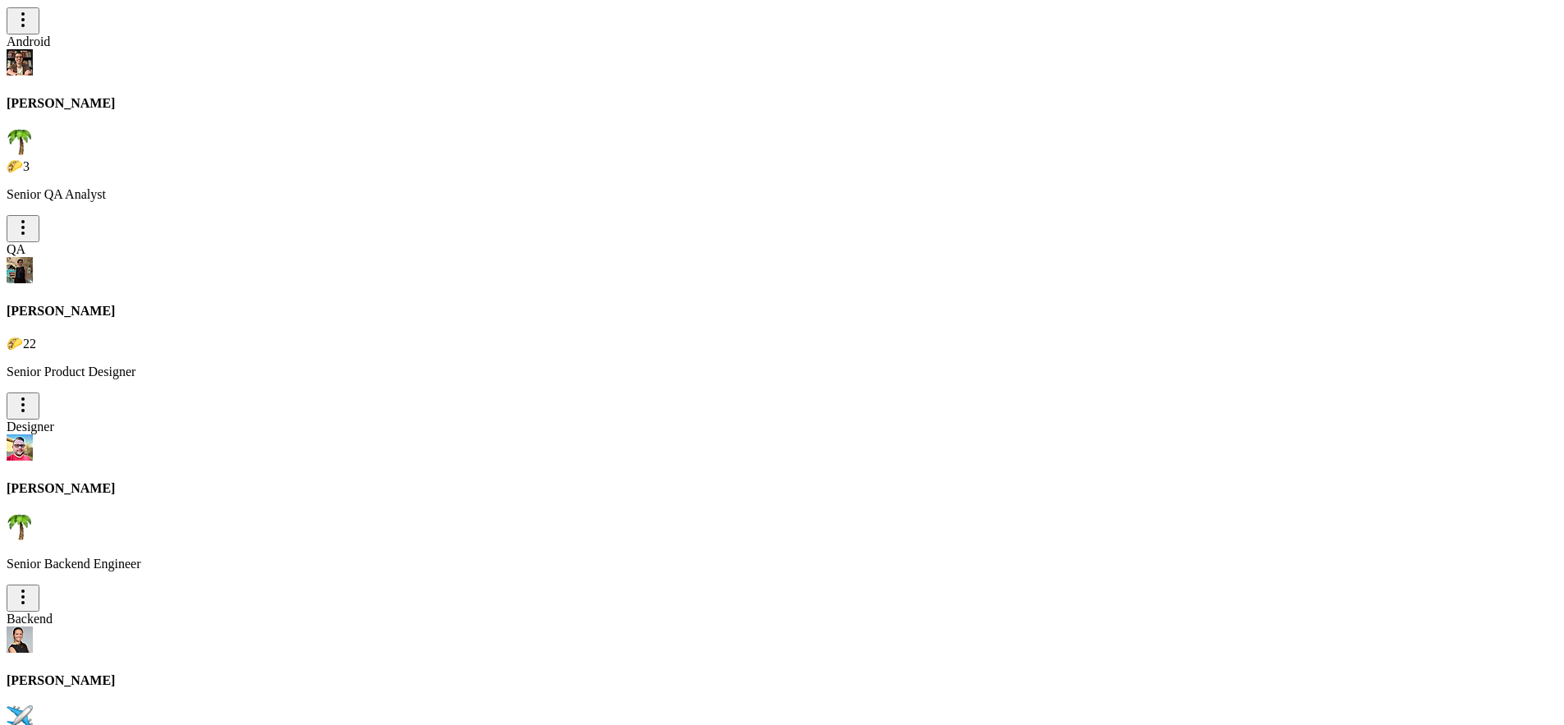
scroll to position [2189, 0]
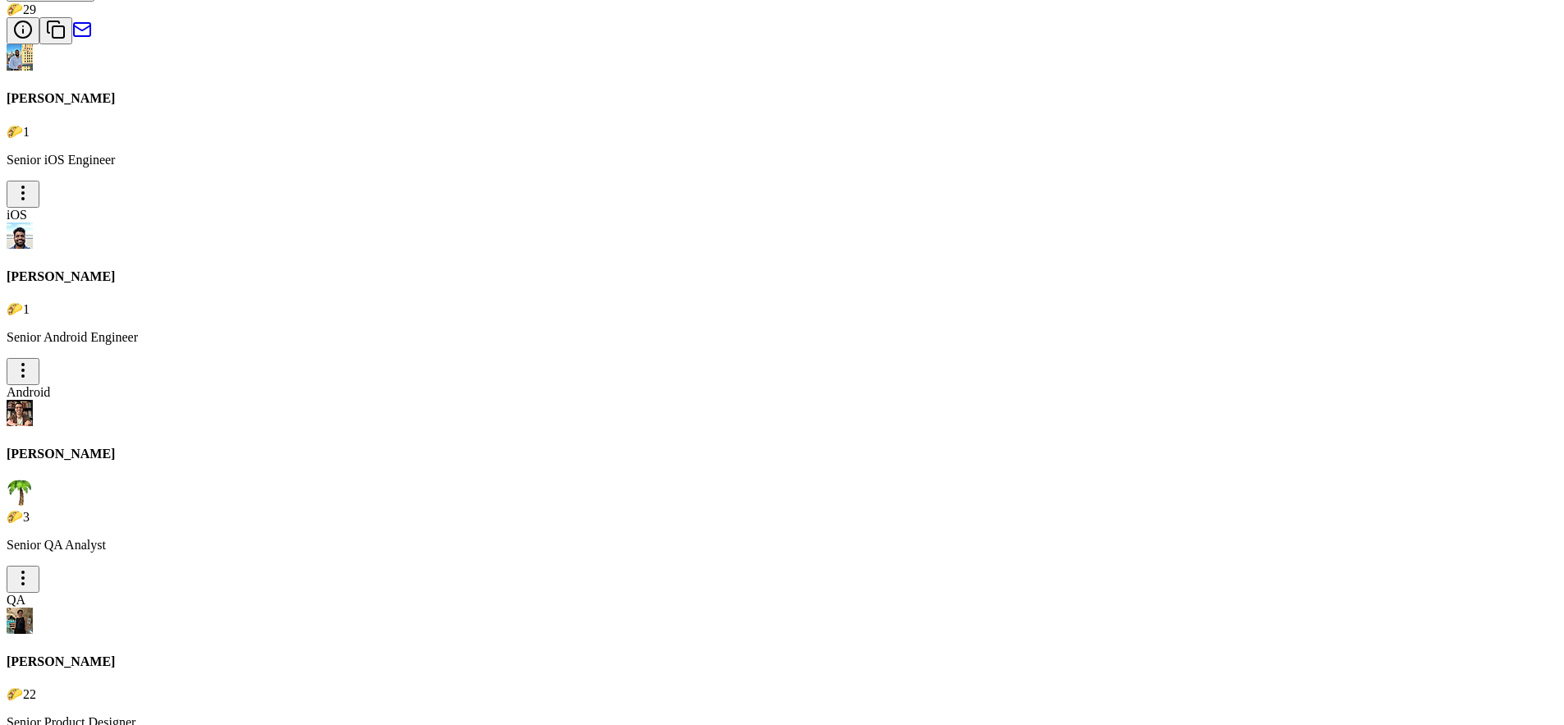
scroll to position [1401, 0]
